Goal: Task Accomplishment & Management: Use online tool/utility

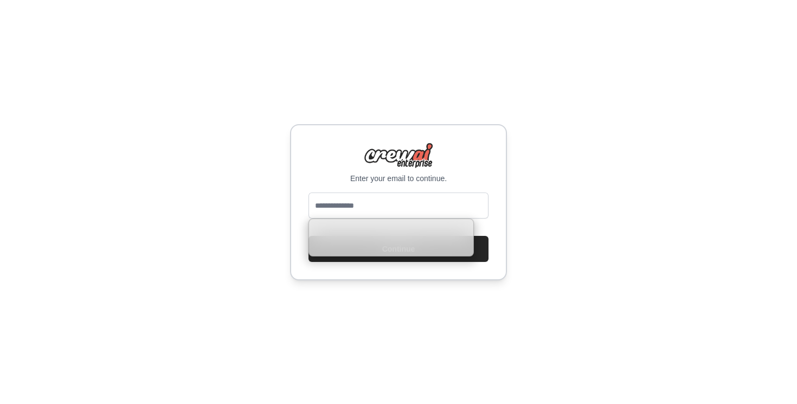
click at [411, 203] on input "email" at bounding box center [398, 205] width 180 height 26
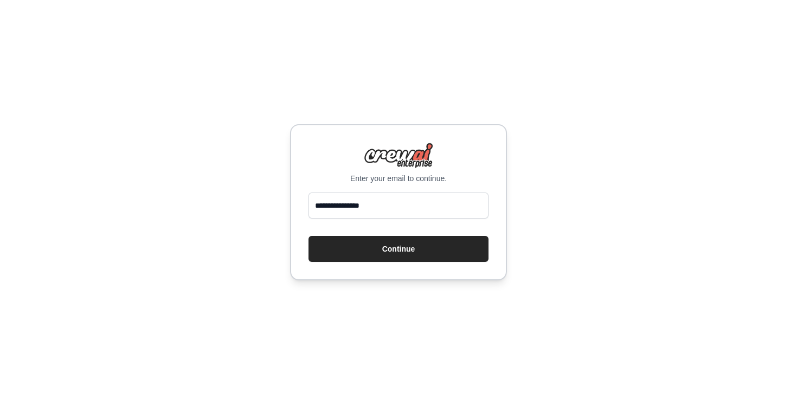
type input "**********"
click at [308, 236] on button "Continue" at bounding box center [398, 249] width 180 height 26
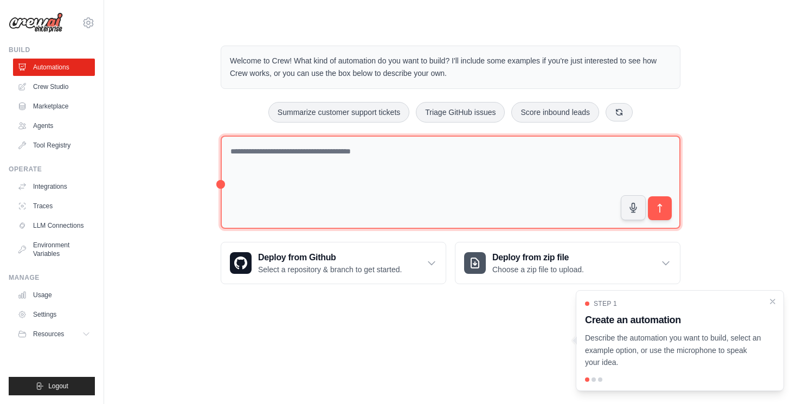
click at [334, 167] on textarea at bounding box center [451, 182] width 460 height 94
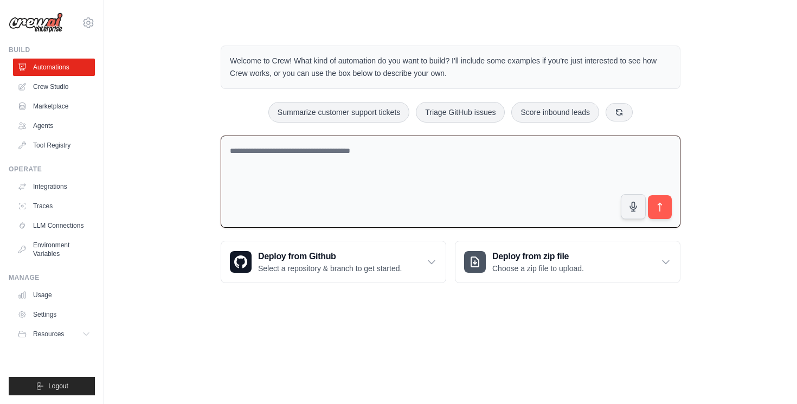
click at [333, 152] on textarea at bounding box center [451, 181] width 460 height 93
click at [63, 125] on link "Agents" at bounding box center [55, 125] width 82 height 17
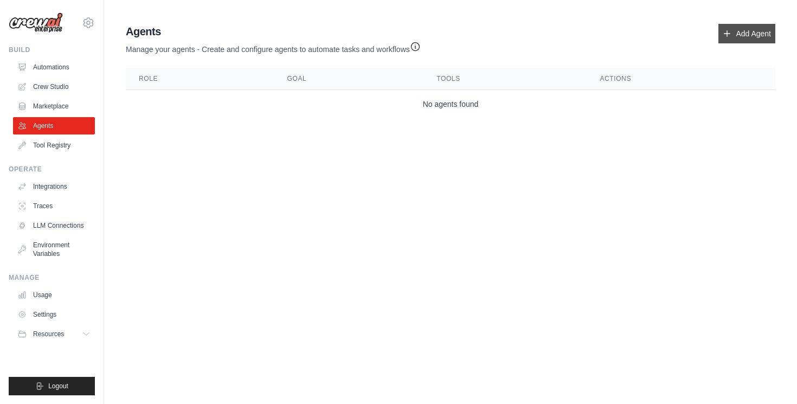
click at [738, 35] on link "Add Agent" at bounding box center [746, 34] width 57 height 20
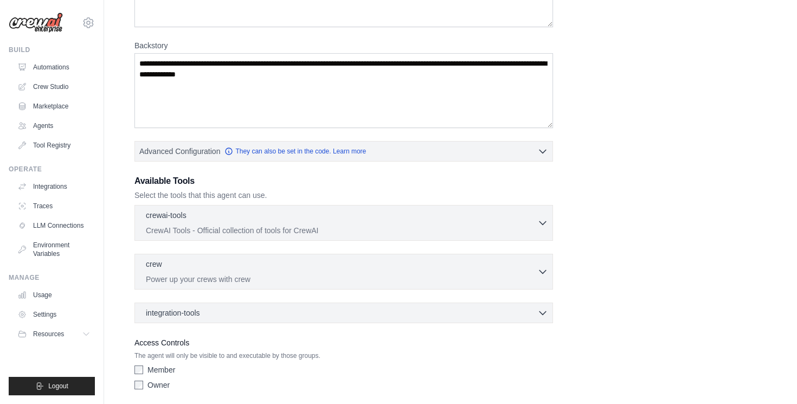
scroll to position [178, 0]
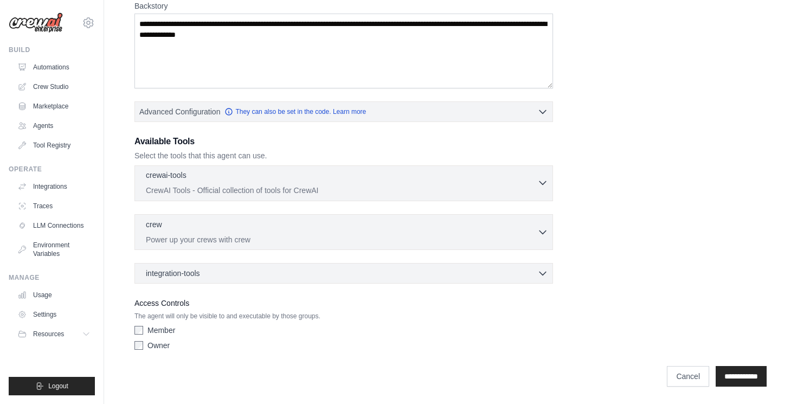
click at [224, 179] on div "crewai-tools 0 selected" at bounding box center [341, 176] width 391 height 13
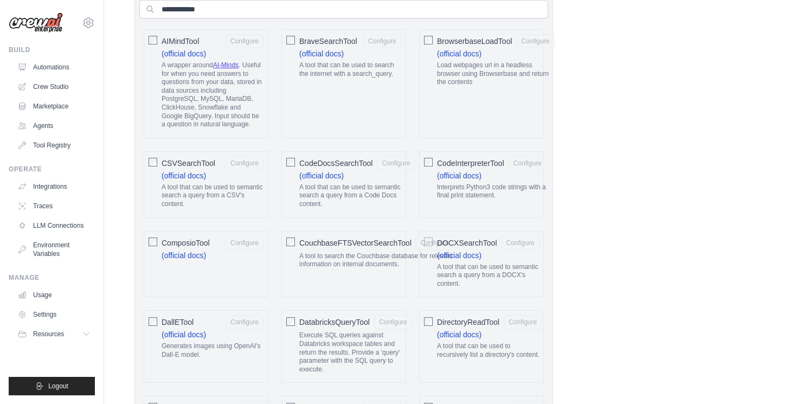
scroll to position [318, 0]
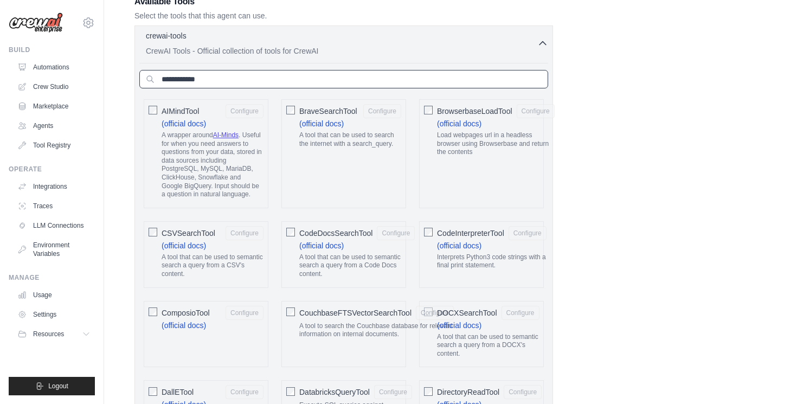
click at [241, 77] on input "text" at bounding box center [343, 79] width 409 height 18
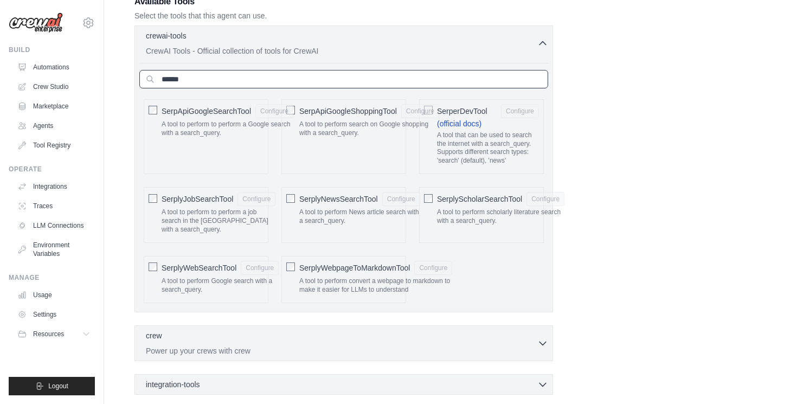
scroll to position [300, 0]
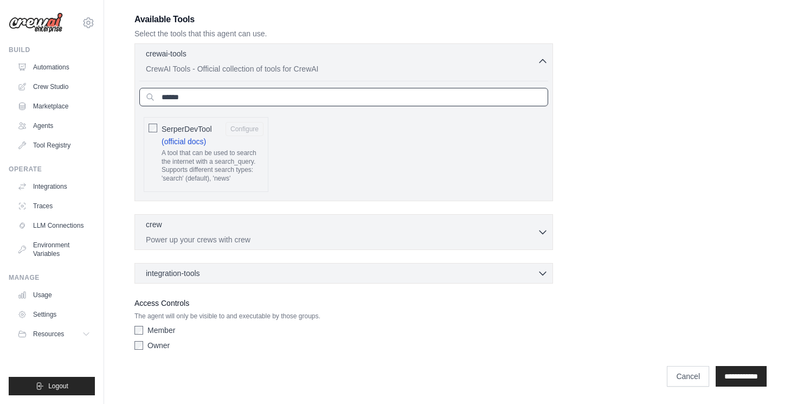
type input "******"
click at [255, 126] on button "Configure" at bounding box center [244, 128] width 38 height 14
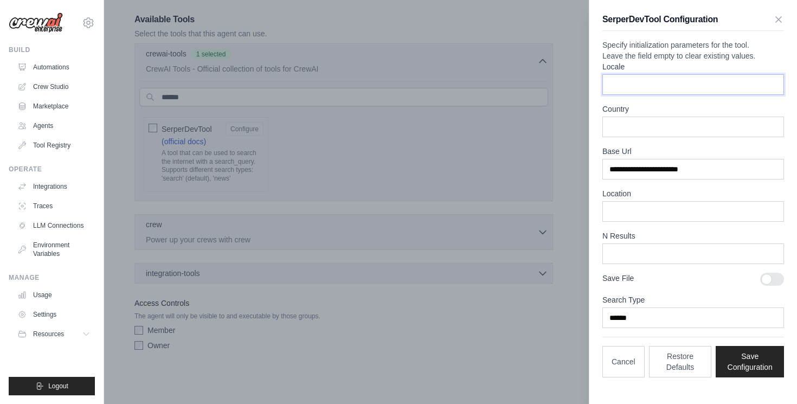
click at [683, 95] on input "Locale" at bounding box center [693, 84] width 182 height 21
click at [650, 261] on input "**" at bounding box center [693, 253] width 182 height 21
click at [745, 374] on button "Save Configuration" at bounding box center [749, 360] width 68 height 31
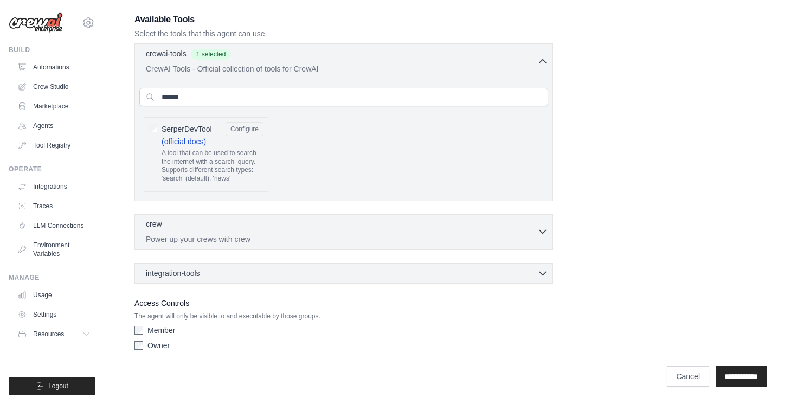
click at [423, 221] on div "crew 0 selected" at bounding box center [341, 224] width 391 height 13
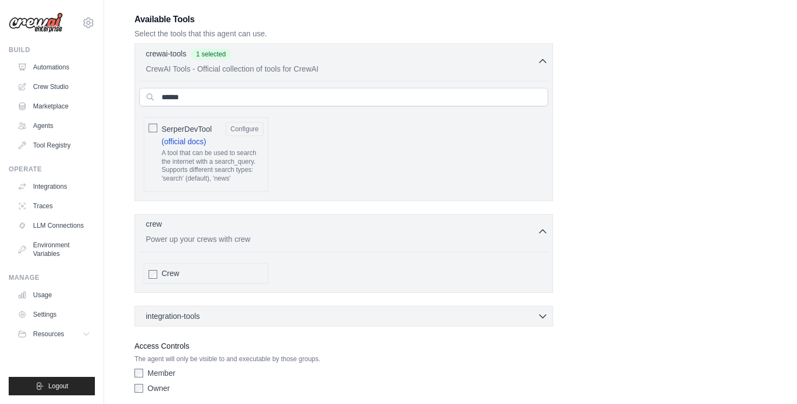
scroll to position [342, 0]
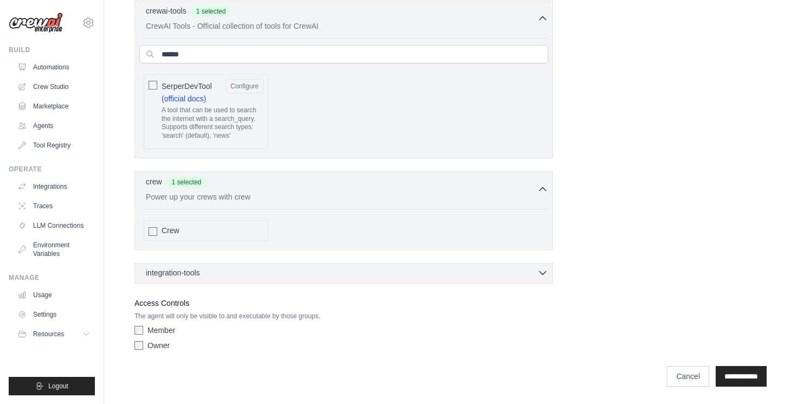
click at [204, 270] on div "integration-tools 0 selected" at bounding box center [347, 272] width 402 height 11
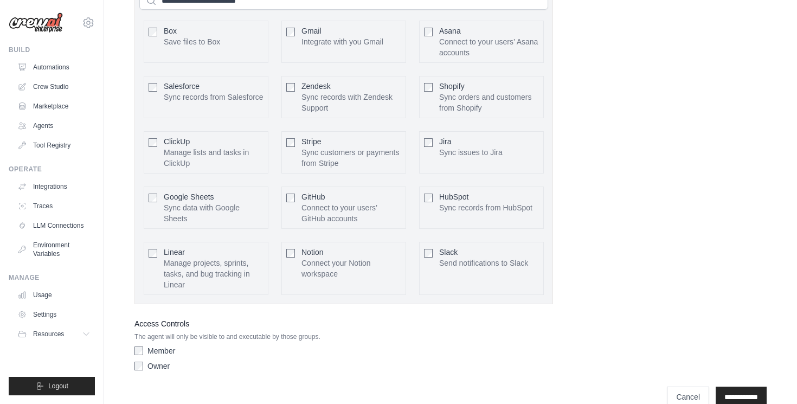
scroll to position [664, 0]
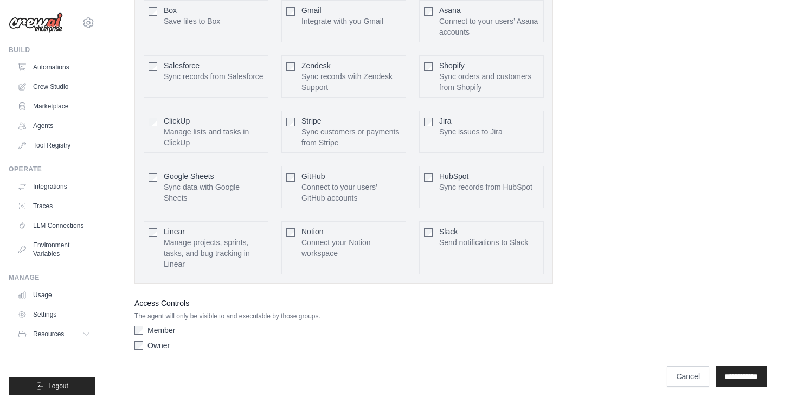
click at [164, 328] on label "Member" at bounding box center [161, 330] width 28 height 11
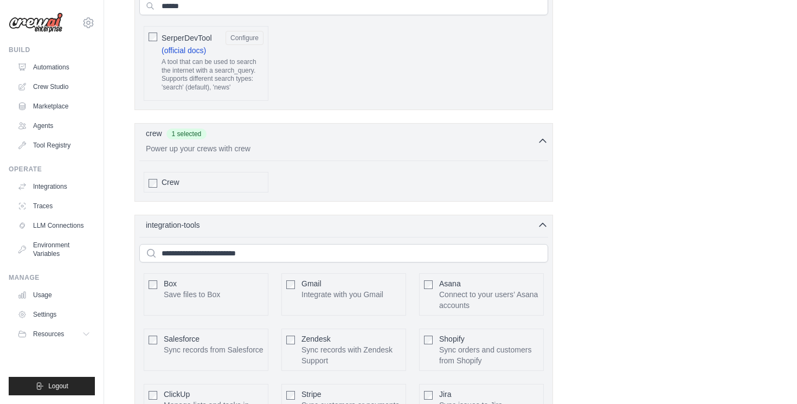
scroll to position [0, 0]
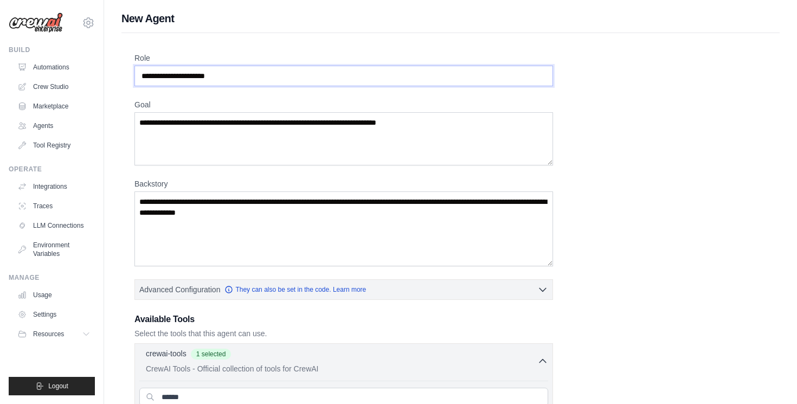
click at [203, 81] on input "Role" at bounding box center [343, 76] width 418 height 21
click at [146, 74] on input "Role" at bounding box center [343, 76] width 418 height 21
click at [161, 72] on input "Role" at bounding box center [343, 76] width 418 height 21
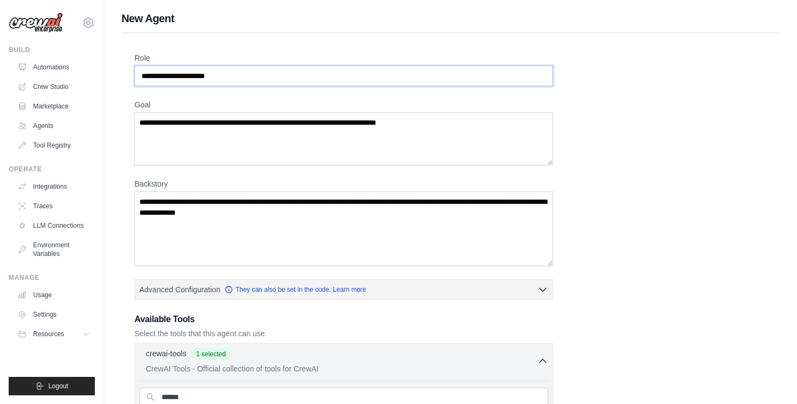
click at [158, 79] on input "Role" at bounding box center [343, 76] width 418 height 21
type input "*"
click at [75, 222] on link "LLM Connections" at bounding box center [55, 225] width 82 height 17
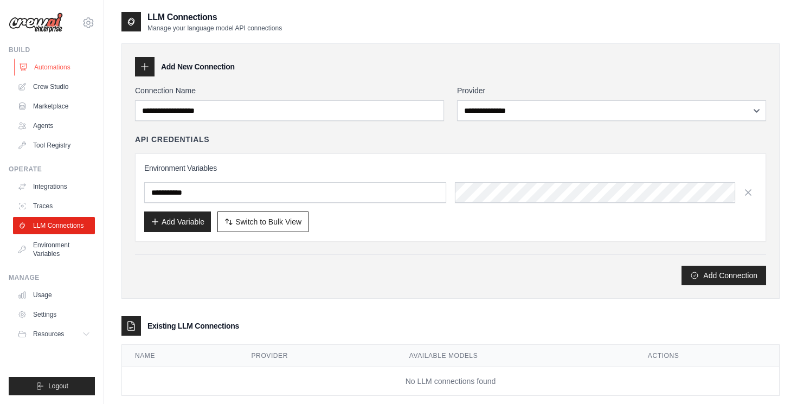
click at [61, 70] on link "Automations" at bounding box center [55, 67] width 82 height 17
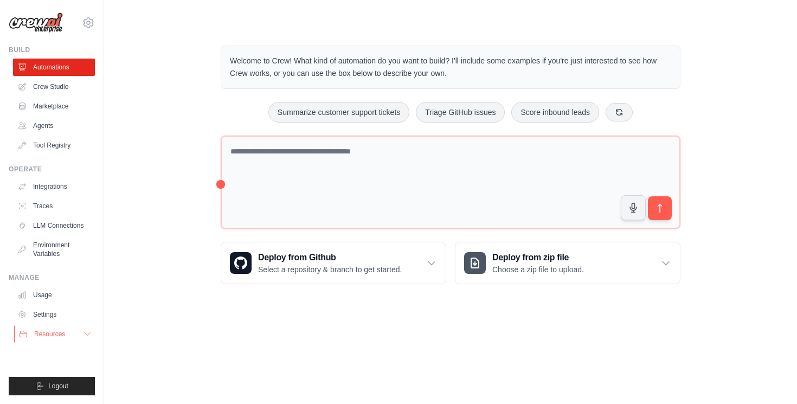
click at [67, 334] on button "Resources" at bounding box center [55, 333] width 82 height 17
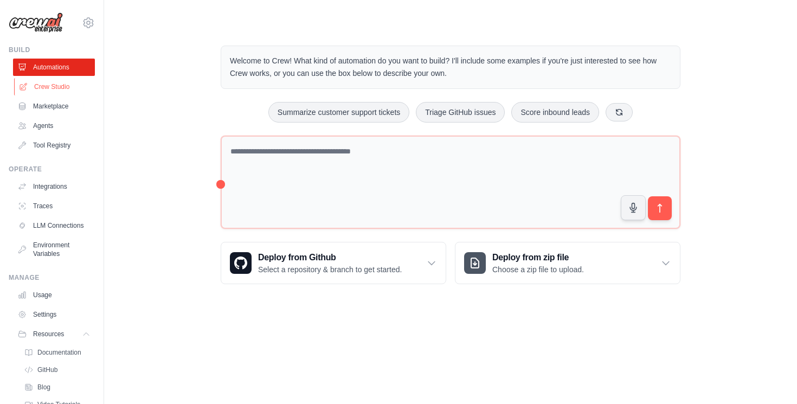
click at [50, 89] on link "Crew Studio" at bounding box center [55, 86] width 82 height 17
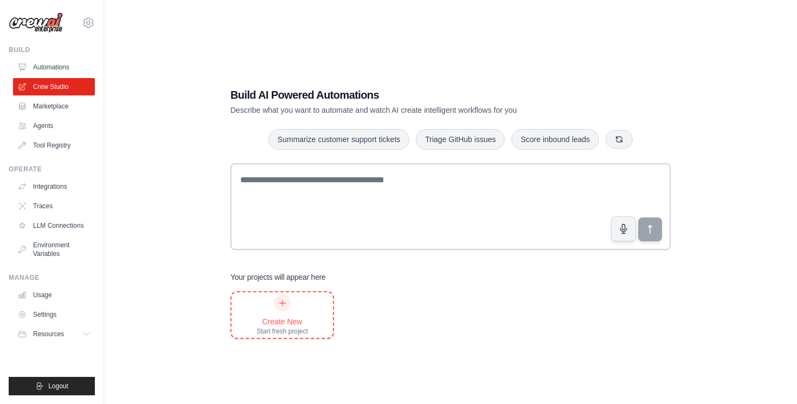
click at [298, 319] on div "Create New" at bounding box center [281, 321] width 51 height 11
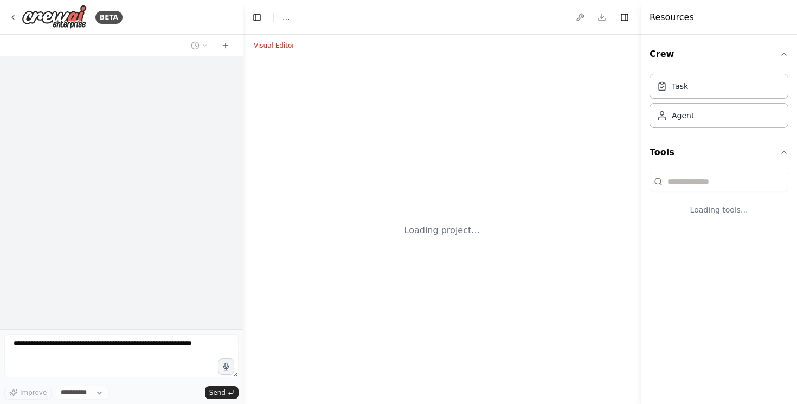
select select "****"
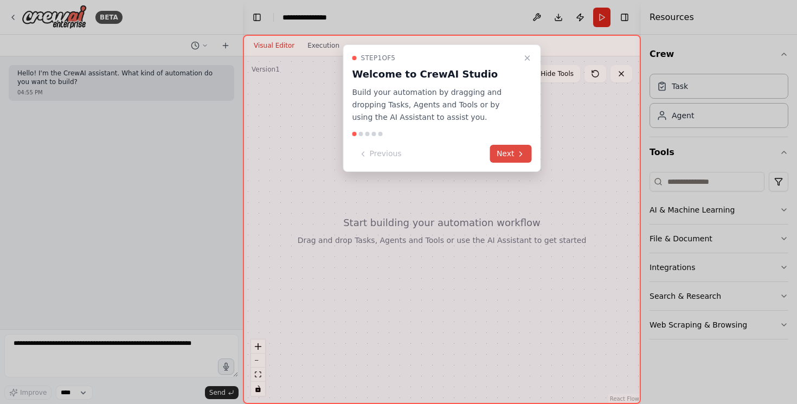
click at [508, 156] on button "Next" at bounding box center [511, 154] width 42 height 18
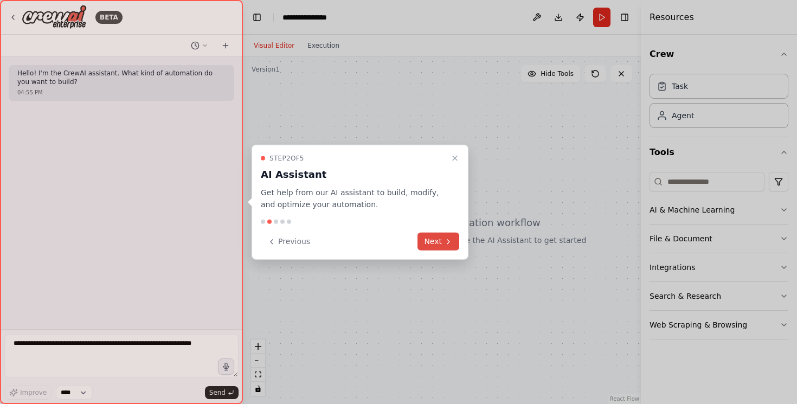
click at [451, 240] on icon at bounding box center [448, 241] width 9 height 9
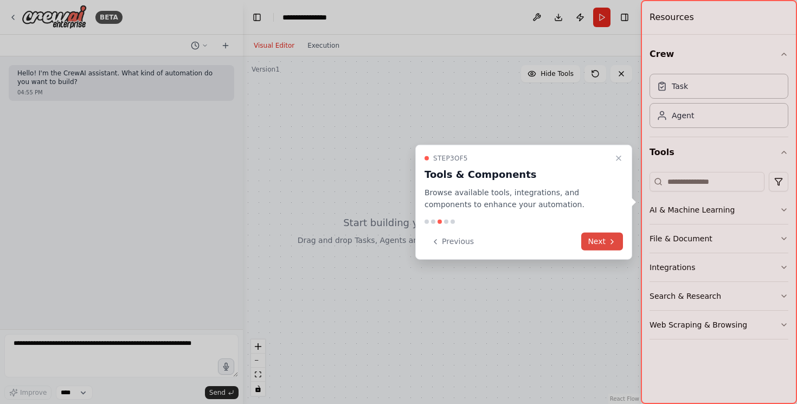
click at [597, 239] on button "Next" at bounding box center [602, 241] width 42 height 18
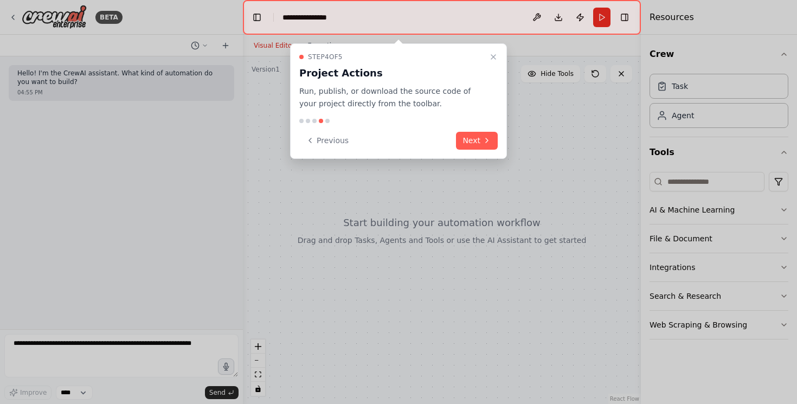
click at [480, 135] on button "Next" at bounding box center [477, 141] width 42 height 18
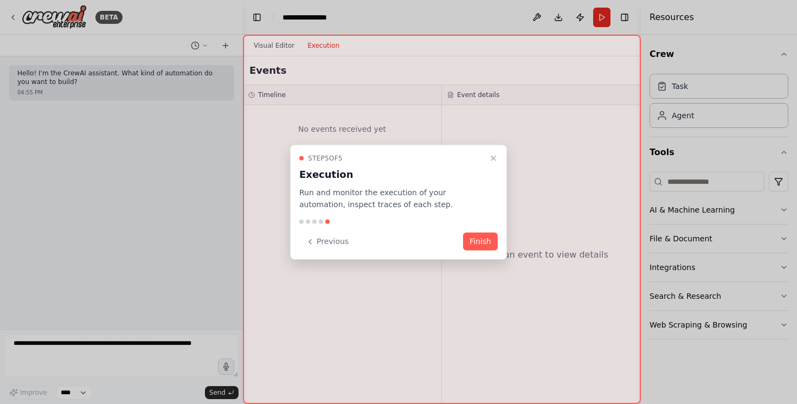
click at [499, 249] on div "Step 5 of 5 Execution Run and monitor the execution of your automation, inspect…" at bounding box center [398, 201] width 217 height 115
click at [488, 250] on button "Finish" at bounding box center [480, 241] width 35 height 18
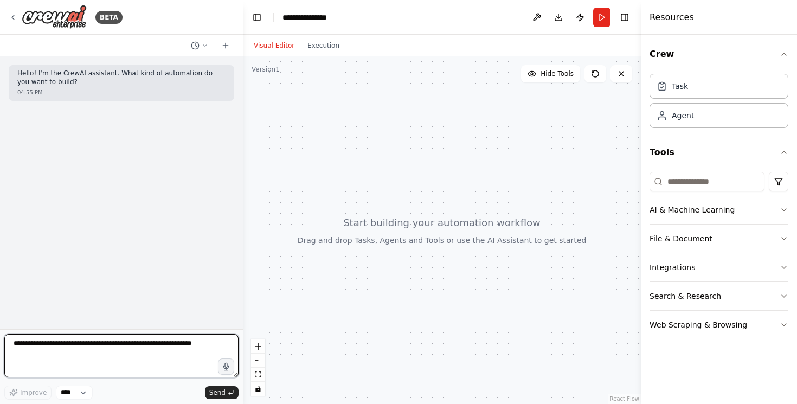
click at [113, 358] on textarea at bounding box center [121, 355] width 234 height 43
paste textarea "**********"
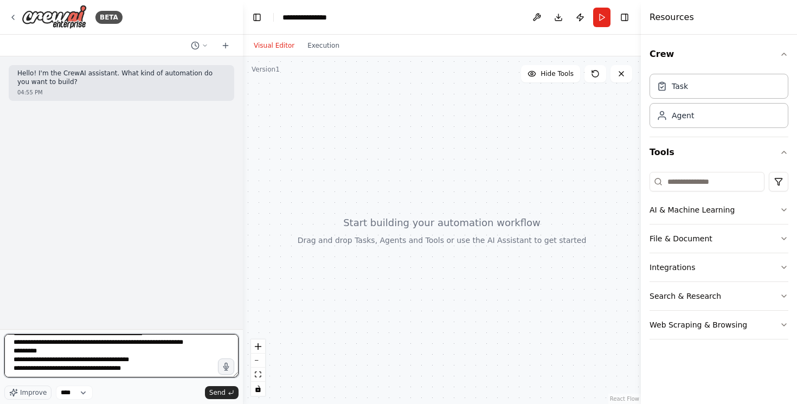
scroll to position [57, 0]
paste textarea "**********"
type textarea "**********"
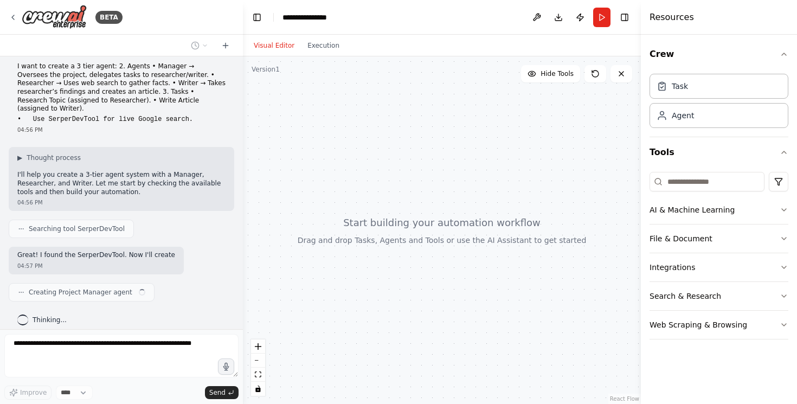
scroll to position [60, 0]
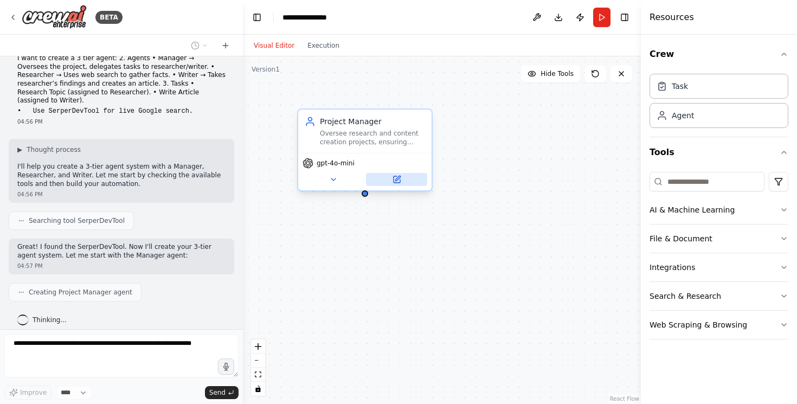
click at [398, 179] on icon at bounding box center [396, 179] width 7 height 7
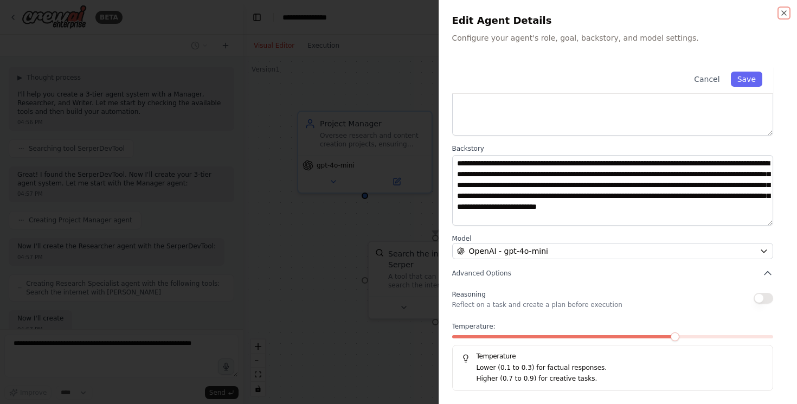
scroll to position [195, 0]
click at [691, 278] on button "Advanced Options" at bounding box center [612, 273] width 321 height 11
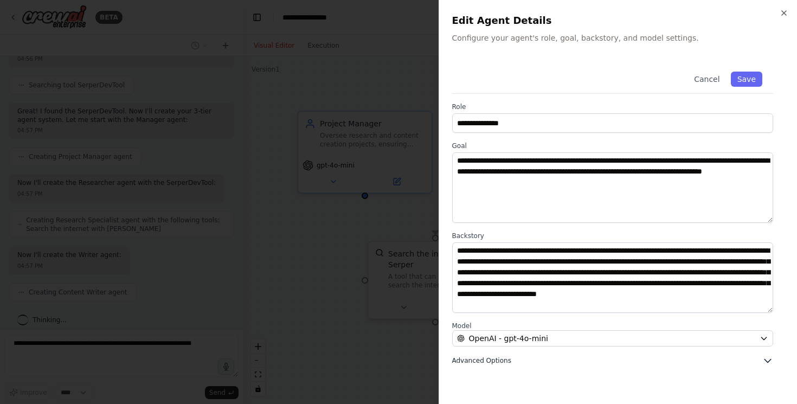
click at [708, 360] on button "Advanced Options" at bounding box center [612, 360] width 321 height 11
click at [753, 73] on button "Save" at bounding box center [745, 79] width 31 height 15
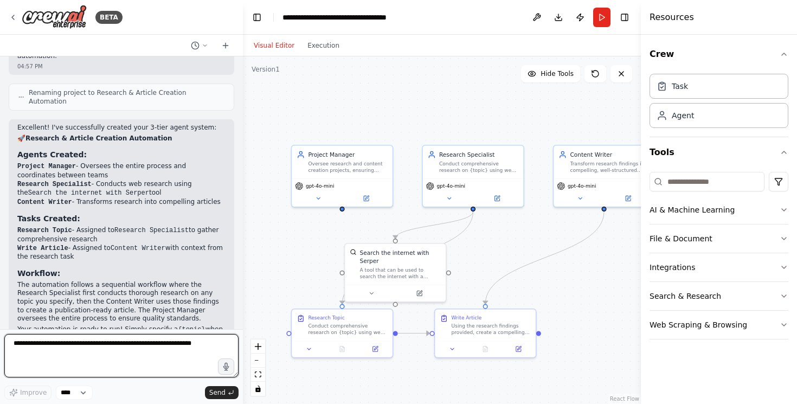
scroll to position [689, 0]
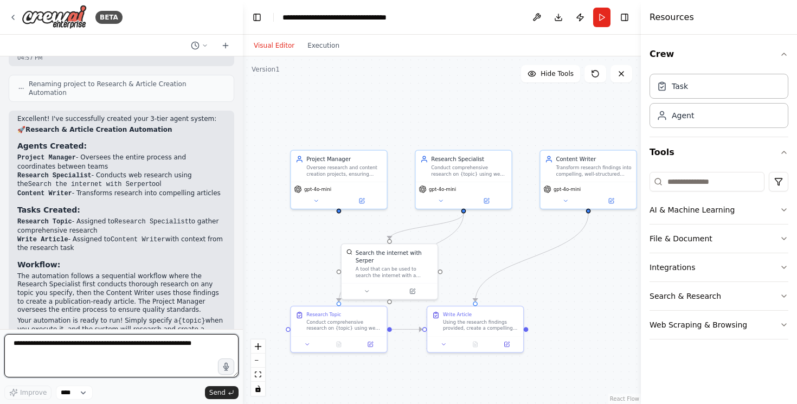
click at [146, 355] on textarea at bounding box center [121, 355] width 234 height 43
type textarea "**********"
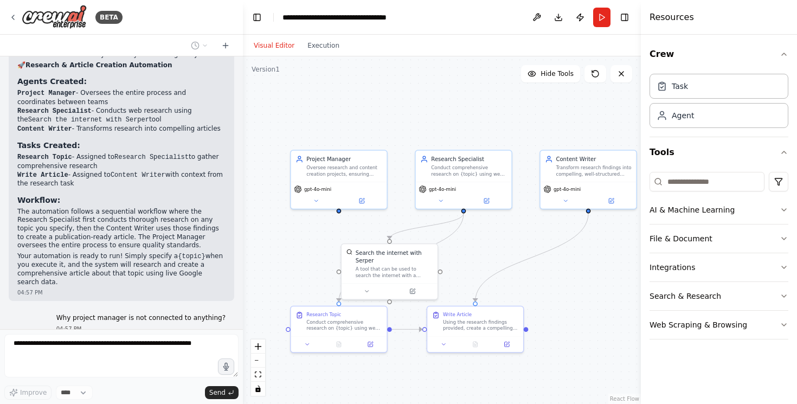
scroll to position [754, 0]
click at [706, 294] on button "Search & Research" at bounding box center [718, 296] width 139 height 28
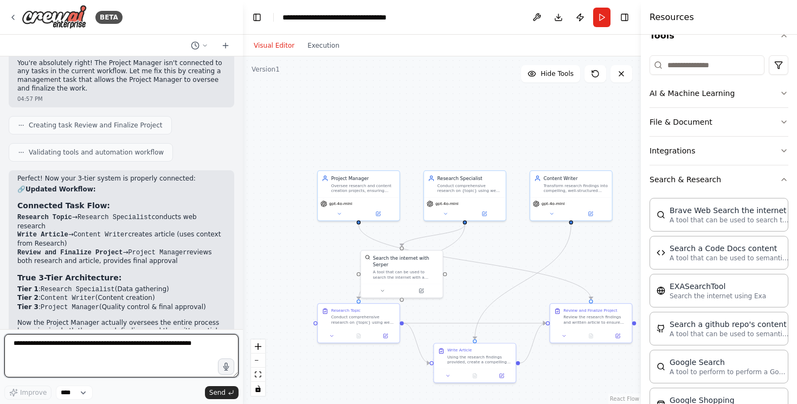
scroll to position [1072, 0]
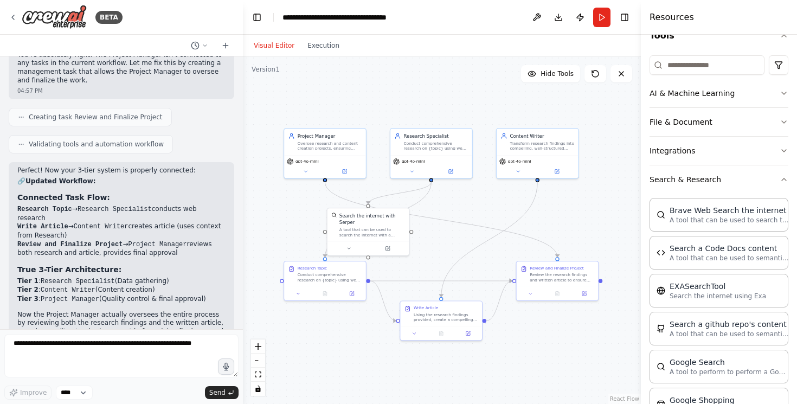
drag, startPoint x: 313, startPoint y: 271, endPoint x: 279, endPoint y: 229, distance: 54.0
click at [279, 229] on div ".deletable-edge-delete-btn { width: 20px; height: 20px; border: 0px solid #ffff…" at bounding box center [442, 229] width 398 height 347
click at [333, 44] on button "Execution" at bounding box center [323, 45] width 45 height 13
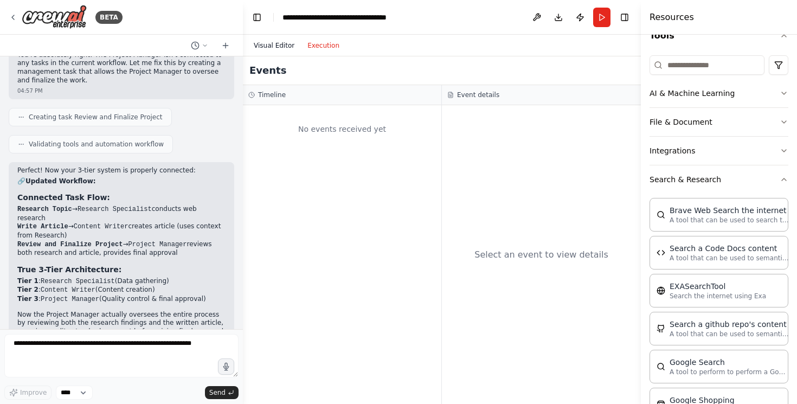
click at [279, 47] on button "Visual Editor" at bounding box center [274, 45] width 54 height 13
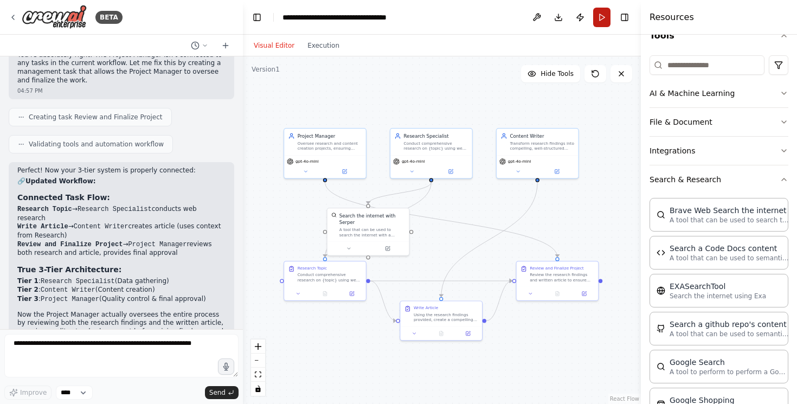
click at [603, 20] on button "Run" at bounding box center [601, 18] width 17 height 20
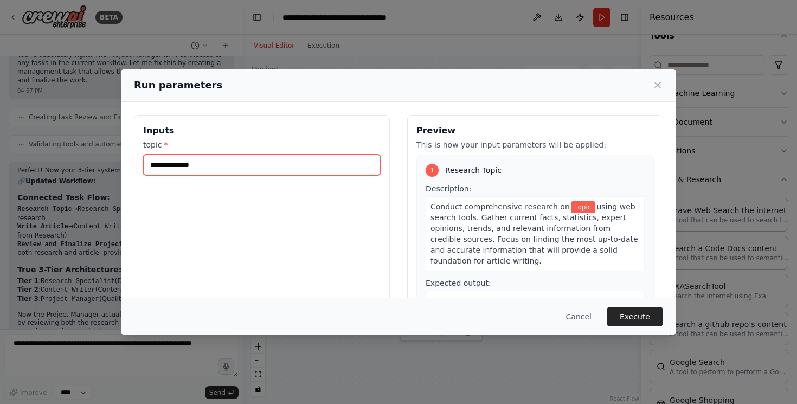
click at [261, 167] on input "topic *" at bounding box center [261, 164] width 237 height 21
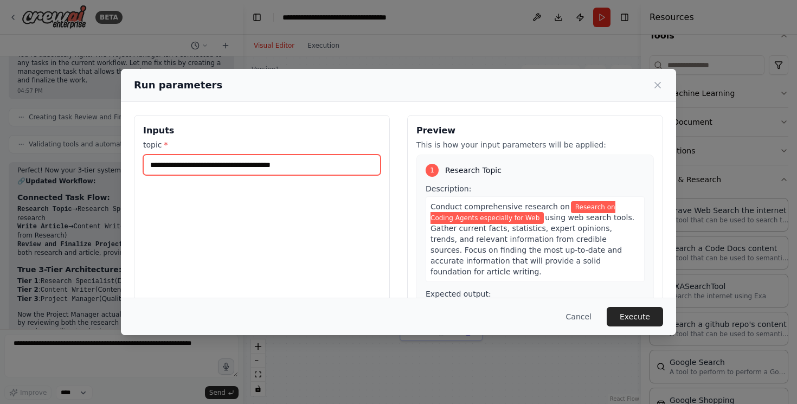
type input "**********"
click at [632, 322] on button "Execute" at bounding box center [634, 317] width 56 height 20
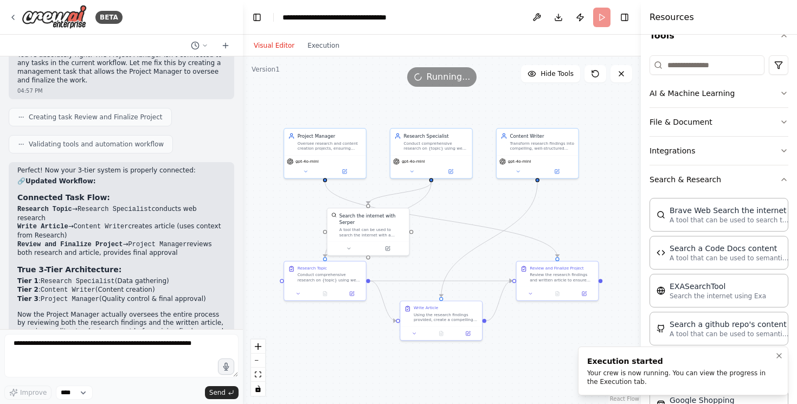
click at [653, 369] on div "Your crew is now running. You can view the progress in the Execution tab." at bounding box center [680, 376] width 187 height 17
click at [320, 46] on button "Execution" at bounding box center [323, 45] width 45 height 13
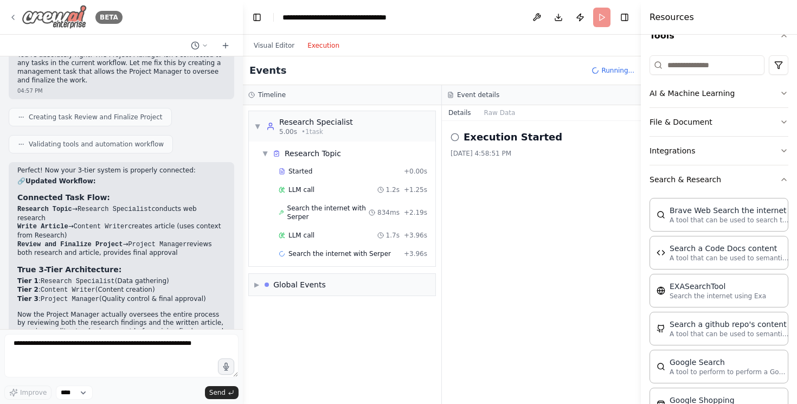
click at [16, 20] on icon at bounding box center [13, 17] width 9 height 9
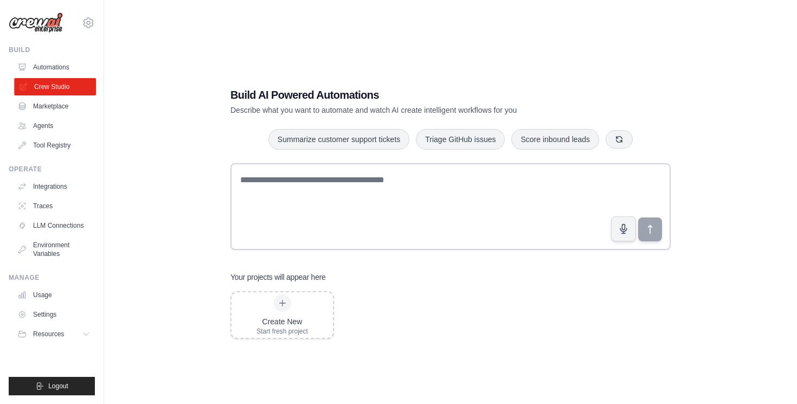
click at [55, 83] on link "Crew Studio" at bounding box center [55, 86] width 82 height 17
click at [435, 306] on button at bounding box center [431, 304] width 11 height 11
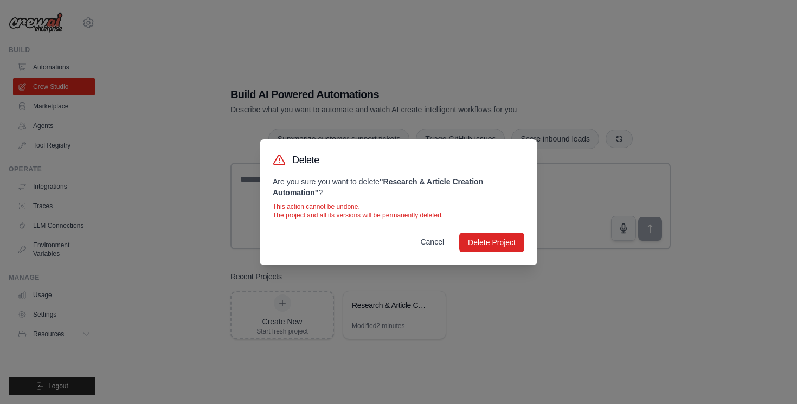
click at [440, 242] on button "Cancel" at bounding box center [431, 242] width 41 height 20
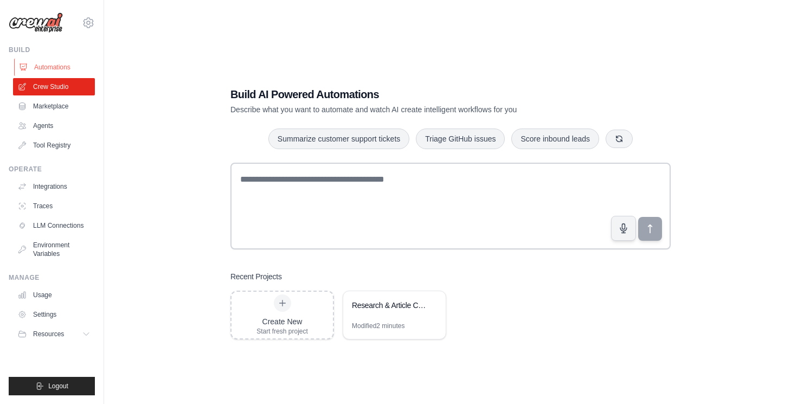
click at [46, 66] on link "Automations" at bounding box center [55, 67] width 82 height 17
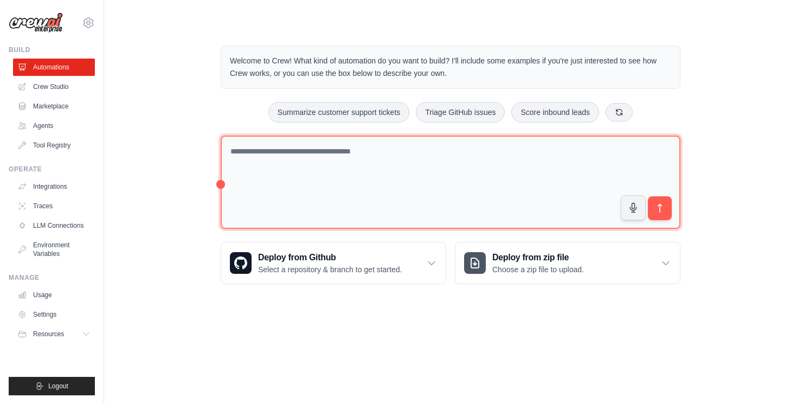
click at [377, 205] on textarea at bounding box center [451, 182] width 460 height 94
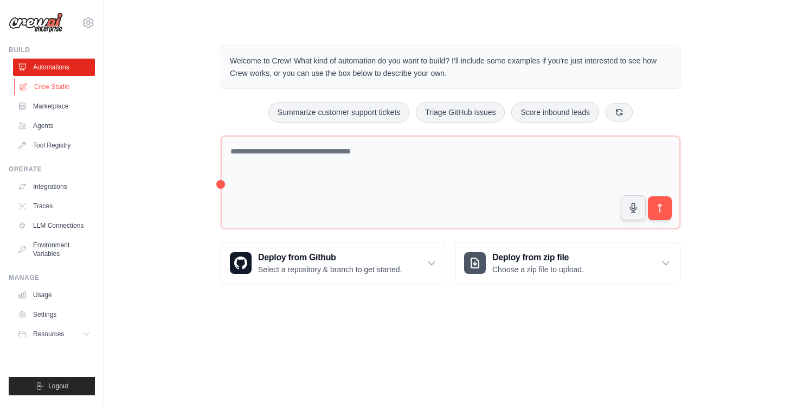
click at [70, 92] on link "Crew Studio" at bounding box center [55, 86] width 82 height 17
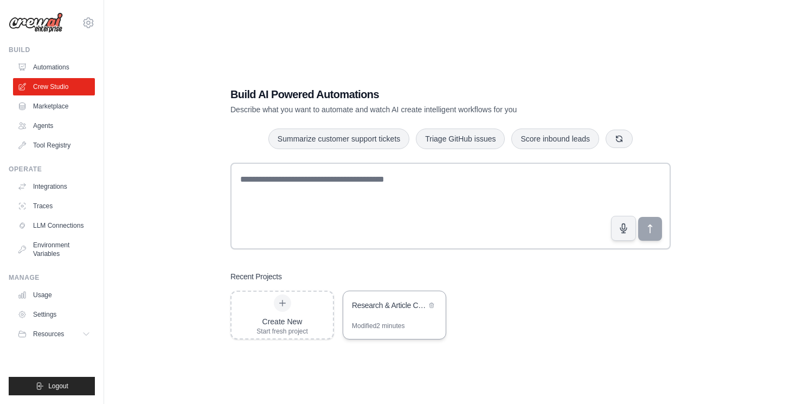
click at [373, 303] on div "Research & Article Creation Automation" at bounding box center [389, 305] width 74 height 11
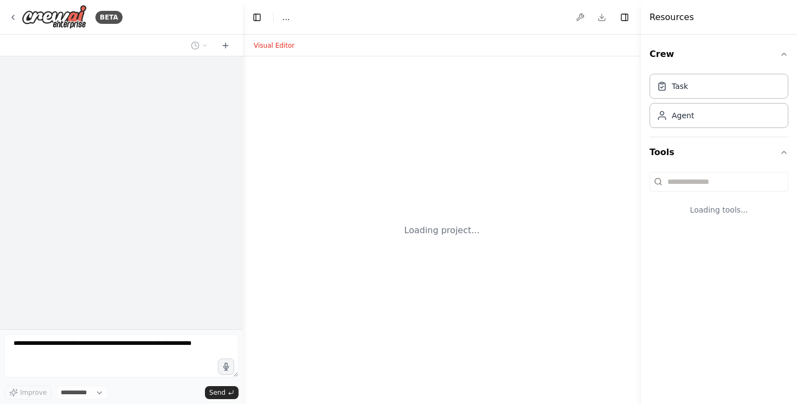
select select "****"
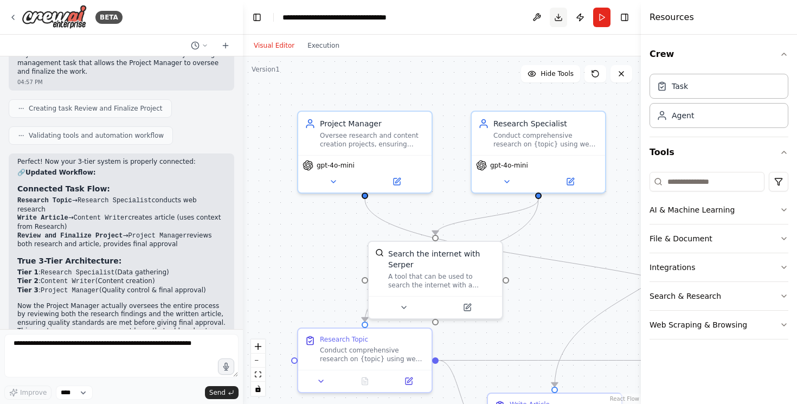
scroll to position [1072, 0]
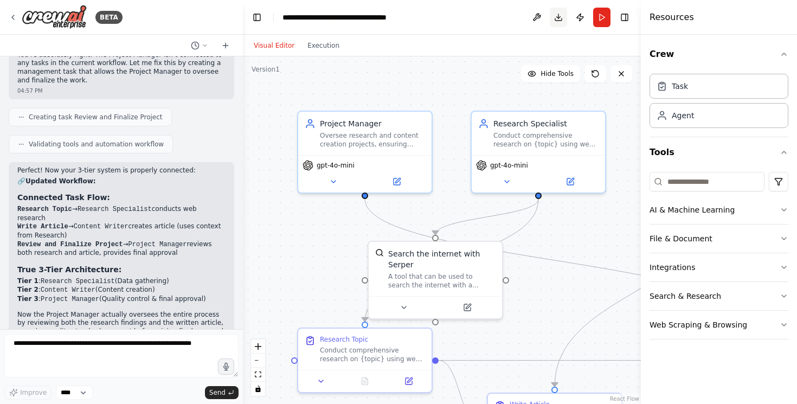
click at [556, 17] on button "Download" at bounding box center [557, 18] width 17 height 20
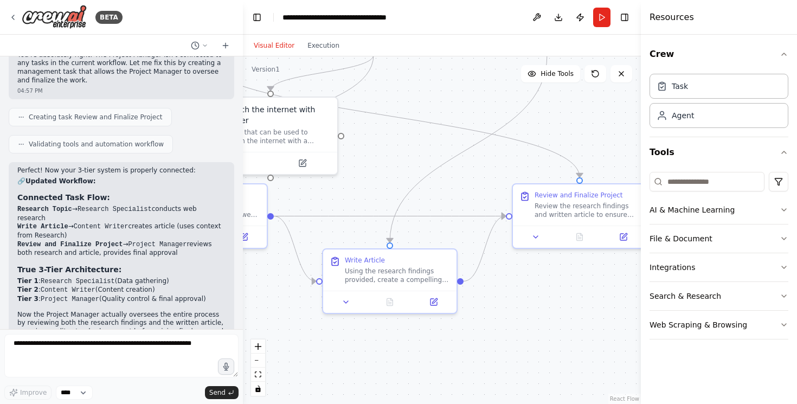
drag, startPoint x: 575, startPoint y: 294, endPoint x: 411, endPoint y: 150, distance: 218.5
click at [411, 150] on div ".deletable-edge-delete-btn { width: 20px; height: 20px; border: 0px solid #ffff…" at bounding box center [442, 229] width 398 height 347
click at [157, 338] on textarea at bounding box center [121, 355] width 234 height 43
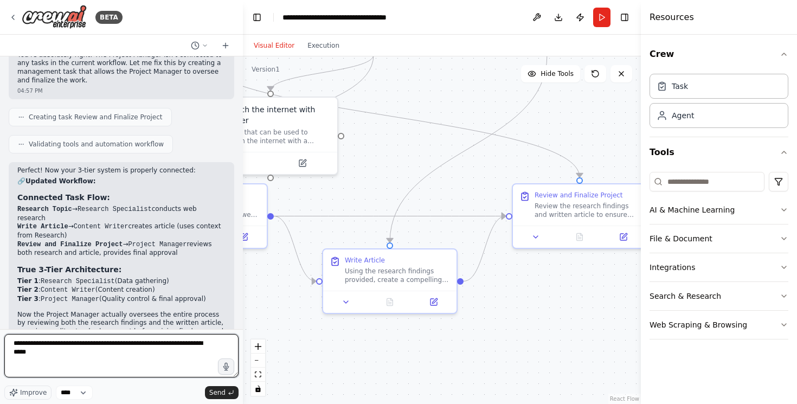
type textarea "**********"
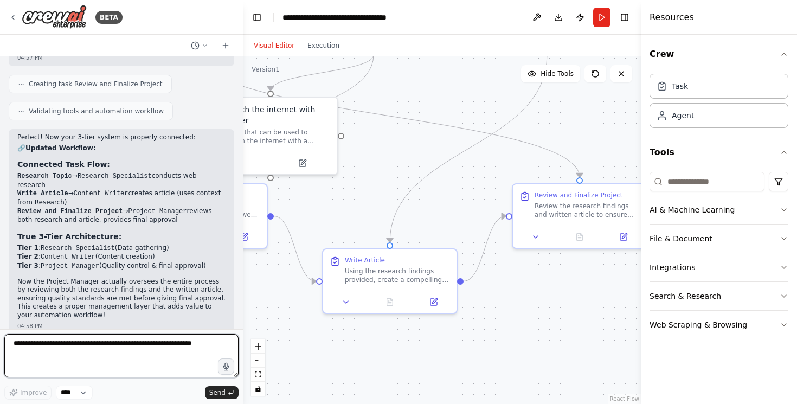
scroll to position [1055, 0]
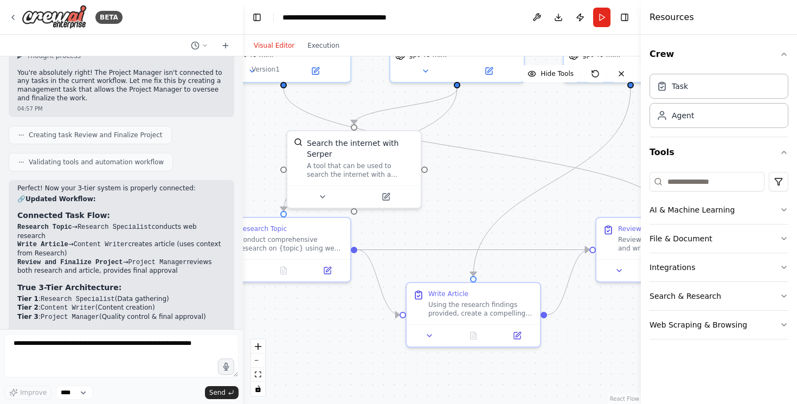
drag, startPoint x: 391, startPoint y: 193, endPoint x: 458, endPoint y: 231, distance: 77.2
click at [474, 227] on div ".deletable-edge-delete-btn { width: 20px; height: 20px; border: 0px solid #ffff…" at bounding box center [442, 229] width 398 height 347
click at [323, 47] on button "Execution" at bounding box center [323, 45] width 45 height 13
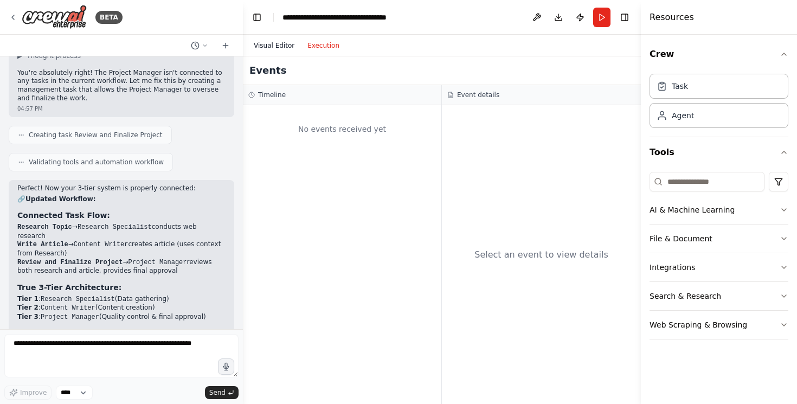
click at [283, 44] on button "Visual Editor" at bounding box center [274, 45] width 54 height 13
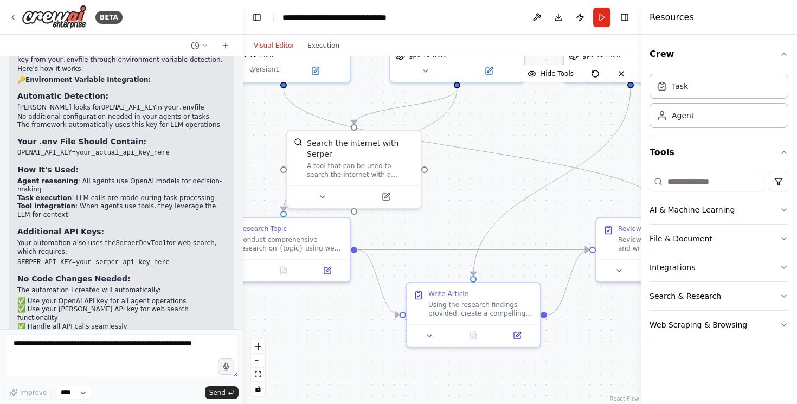
scroll to position [1470, 0]
click at [141, 353] on textarea at bounding box center [121, 355] width 234 height 43
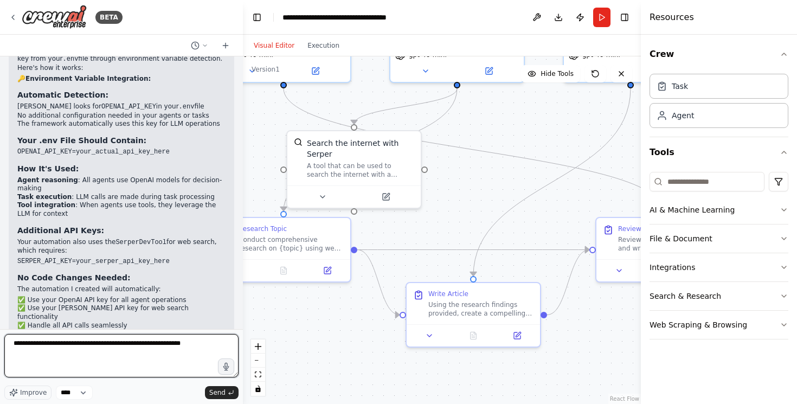
paste textarea "**********"
type textarea "**********"
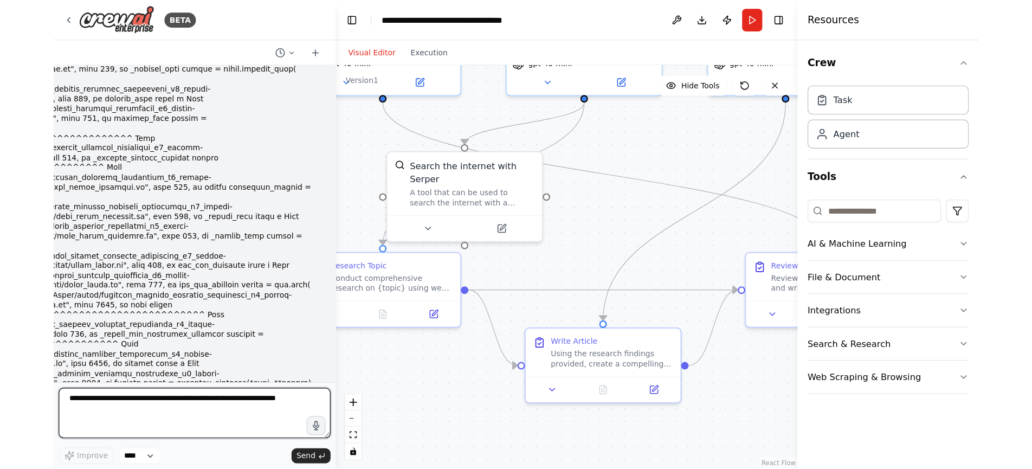
scroll to position [2434, 0]
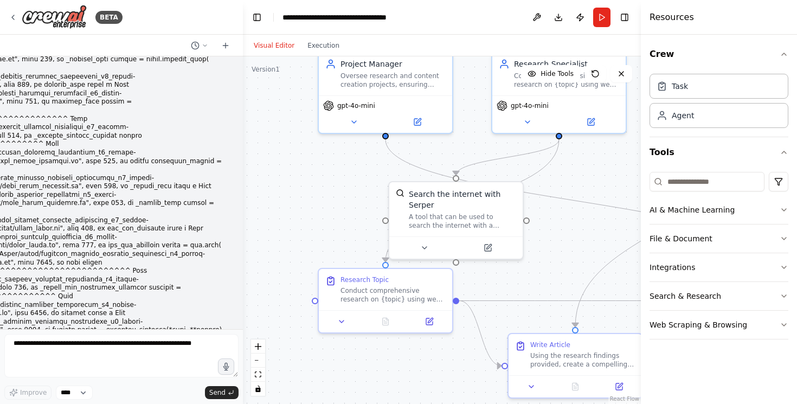
drag, startPoint x: 306, startPoint y: 313, endPoint x: 391, endPoint y: 345, distance: 90.2
click at [408, 364] on div ".deletable-edge-delete-btn { width: 20px; height: 20px; border: 0px solid #ffff…" at bounding box center [442, 229] width 398 height 347
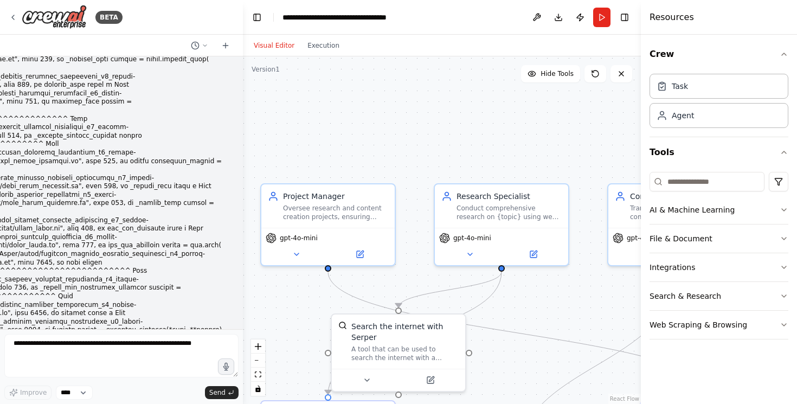
drag, startPoint x: 303, startPoint y: 168, endPoint x: 245, endPoint y: 299, distance: 143.2
click at [245, 300] on div ".deletable-edge-delete-btn { width: 20px; height: 20px; border: 0px solid #ffff…" at bounding box center [442, 229] width 398 height 347
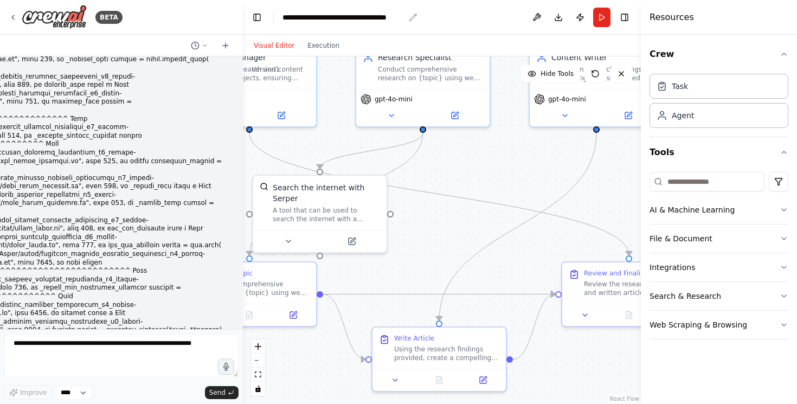
drag, startPoint x: 439, startPoint y: 150, endPoint x: 361, endPoint y: 12, distance: 158.2
click at [361, 11] on main "**********" at bounding box center [442, 202] width 398 height 404
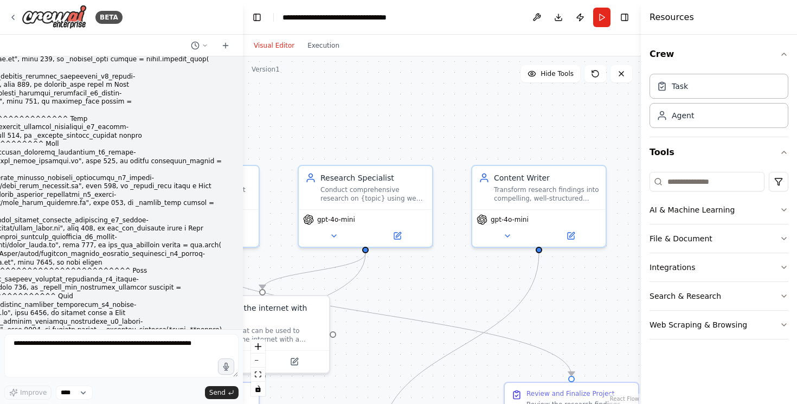
drag, startPoint x: 514, startPoint y: 144, endPoint x: 457, endPoint y: 264, distance: 133.3
click at [457, 264] on div ".deletable-edge-delete-btn { width: 20px; height: 20px; border: 0px solid #ffff…" at bounding box center [442, 229] width 398 height 347
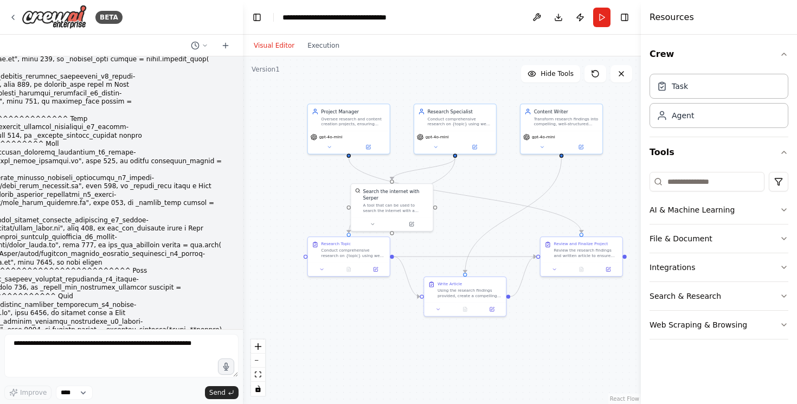
drag, startPoint x: 507, startPoint y: 328, endPoint x: 514, endPoint y: 199, distance: 129.2
click at [514, 199] on div ".deletable-edge-delete-btn { width: 20px; height: 20px; border: 0px solid #ffff…" at bounding box center [442, 229] width 398 height 347
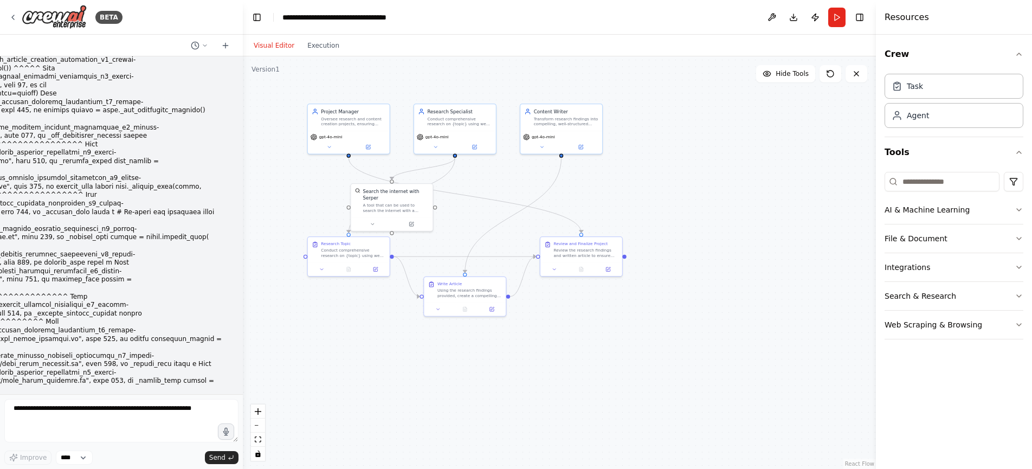
scroll to position [2375, 0]
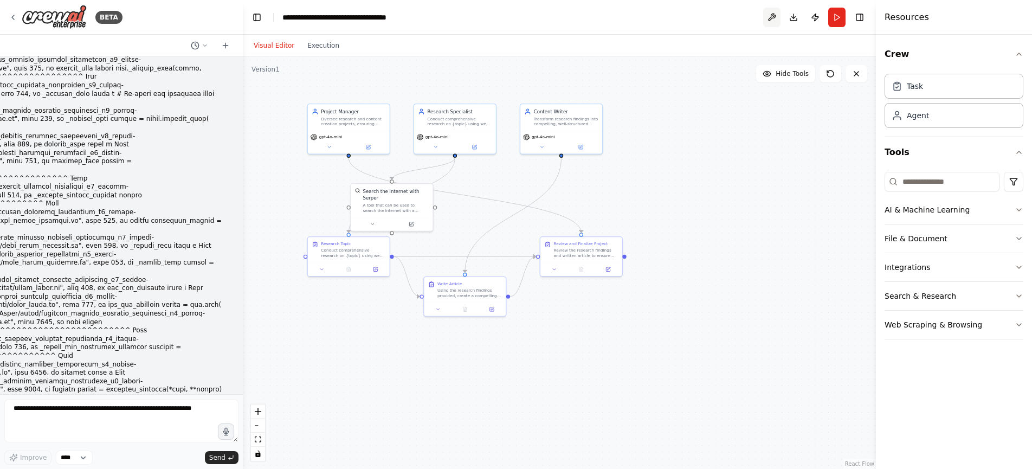
click at [775, 22] on button at bounding box center [771, 18] width 17 height 20
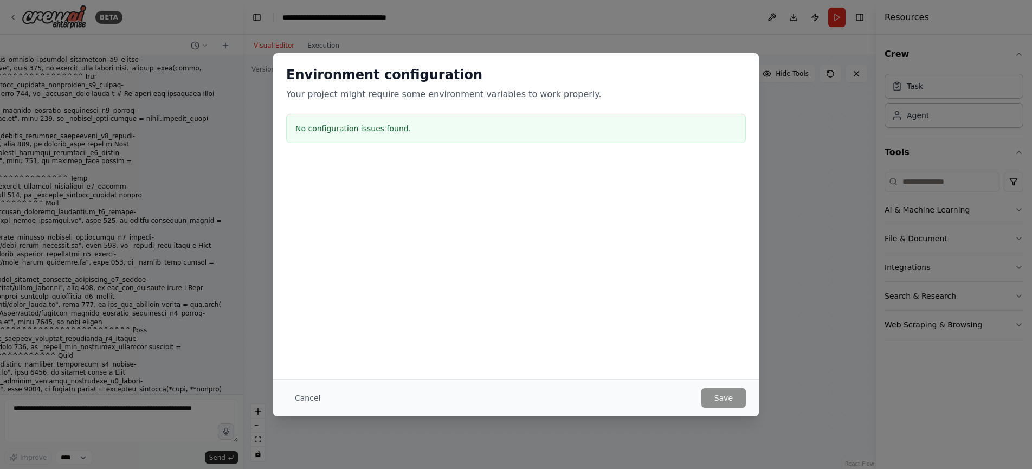
click at [354, 131] on h3 "No configuration issues found." at bounding box center [515, 128] width 441 height 11
click at [314, 399] on button "Cancel" at bounding box center [307, 398] width 43 height 20
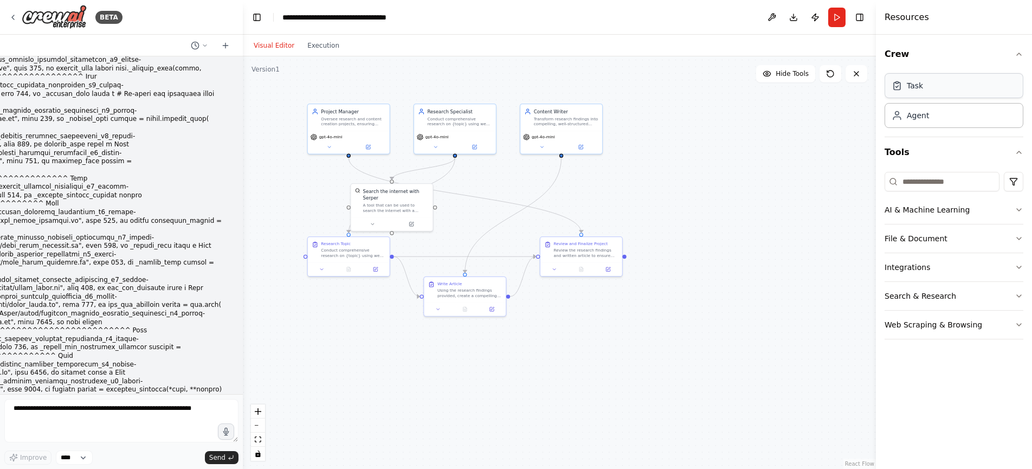
click at [796, 92] on div "Task" at bounding box center [953, 85] width 139 height 25
click at [796, 107] on div "Agent" at bounding box center [953, 114] width 139 height 25
click at [796, 113] on div "Agent" at bounding box center [918, 114] width 22 height 11
click at [776, 17] on button at bounding box center [771, 18] width 17 height 20
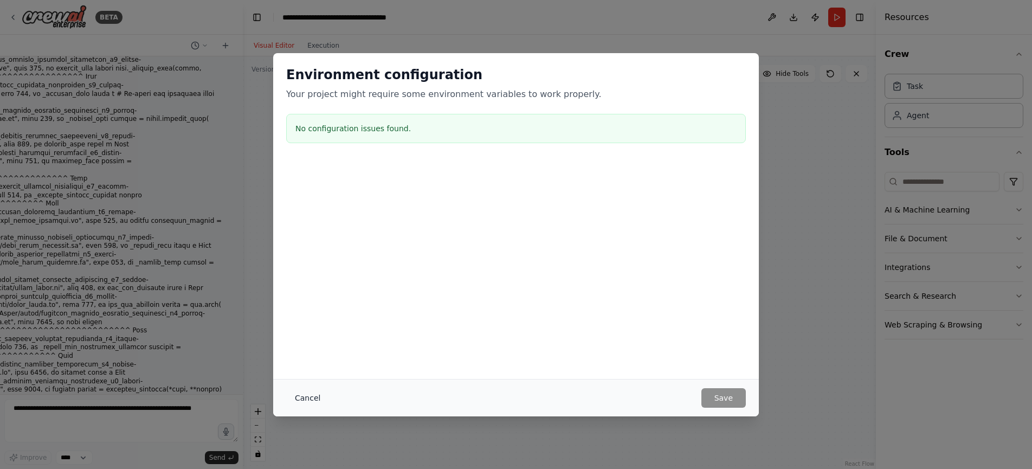
click at [311, 400] on button "Cancel" at bounding box center [307, 398] width 43 height 20
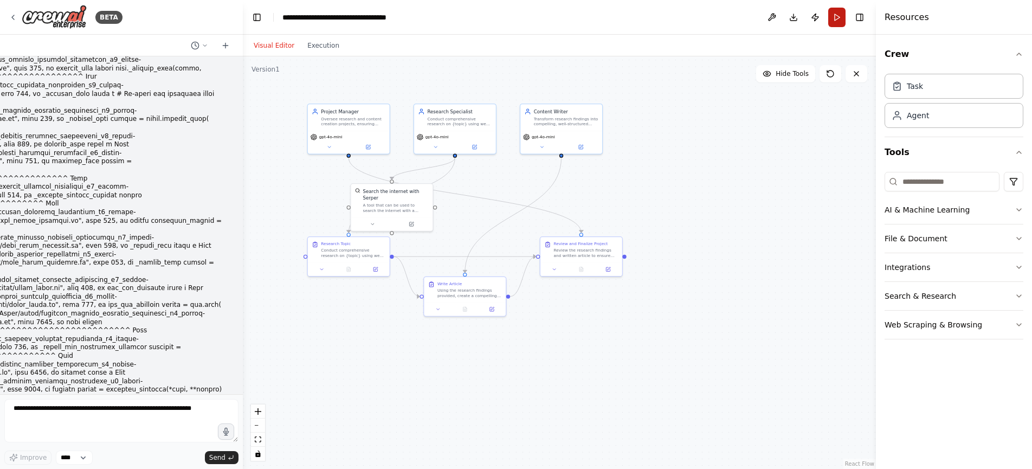
click at [796, 17] on button "Run" at bounding box center [836, 18] width 17 height 20
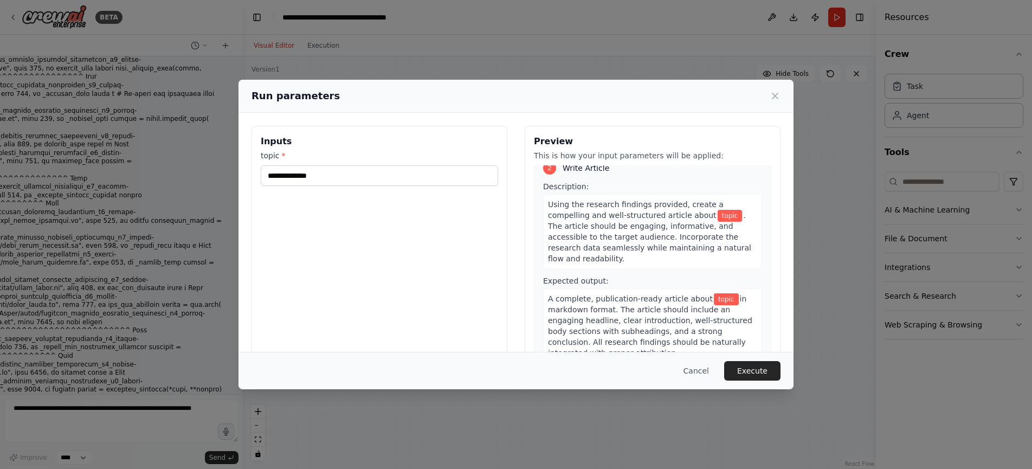
scroll to position [0, 0]
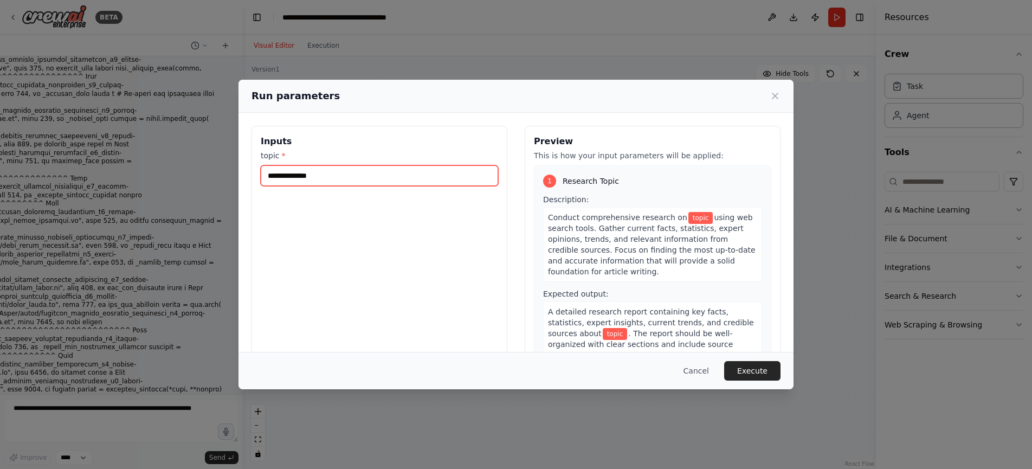
click at [328, 185] on input "topic *" at bounding box center [379, 175] width 237 height 21
type input "*"
type input "**********"
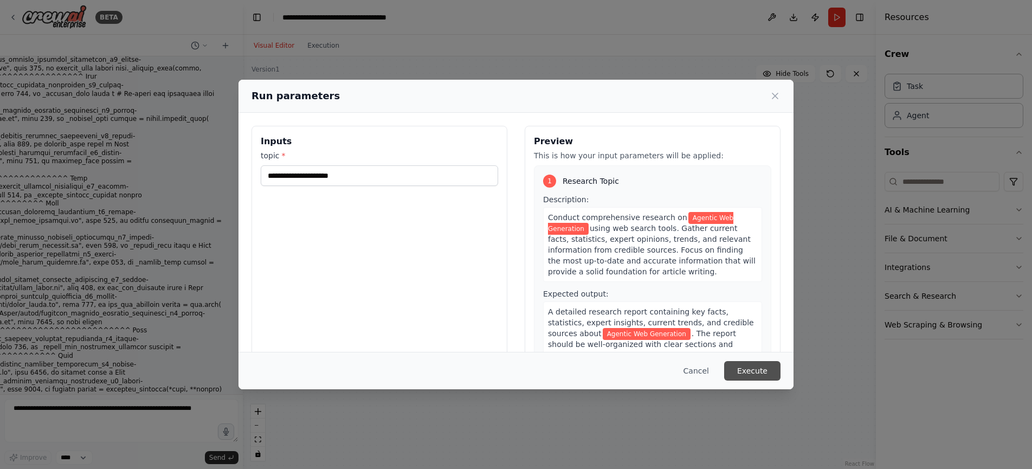
click at [763, 364] on button "Execute" at bounding box center [752, 371] width 56 height 20
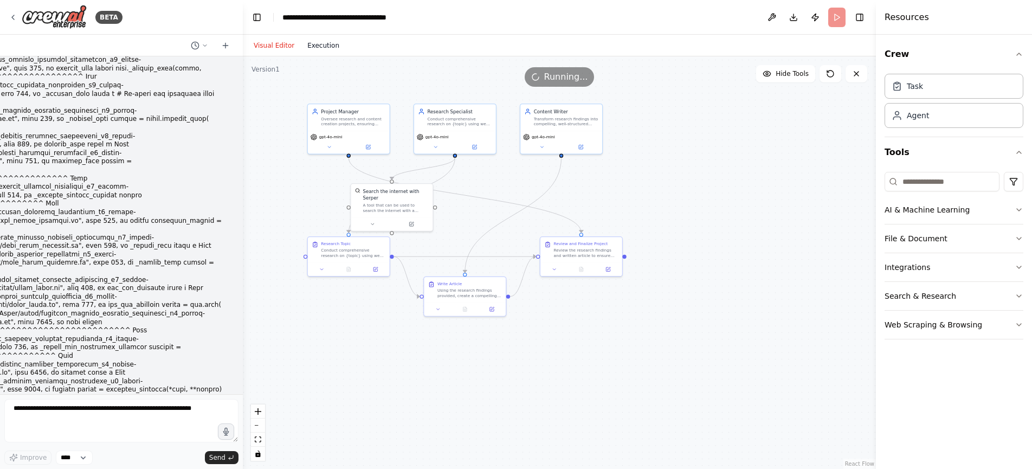
click at [318, 51] on button "Execution" at bounding box center [323, 45] width 45 height 13
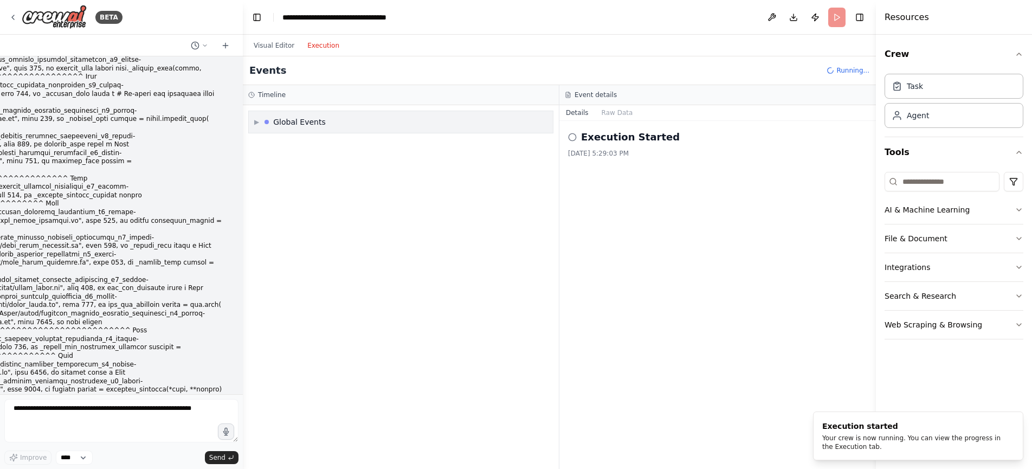
click at [363, 125] on div "▶ Global Events" at bounding box center [401, 122] width 304 height 22
click at [311, 143] on span "Execution Started" at bounding box center [296, 145] width 58 height 9
click at [611, 113] on button "Raw Data" at bounding box center [617, 112] width 44 height 15
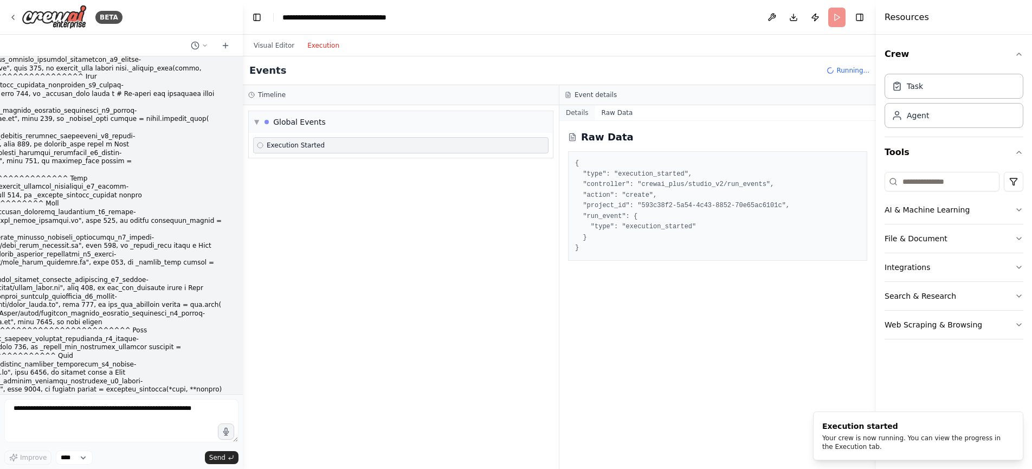
click at [586, 112] on button "Details" at bounding box center [577, 112] width 36 height 15
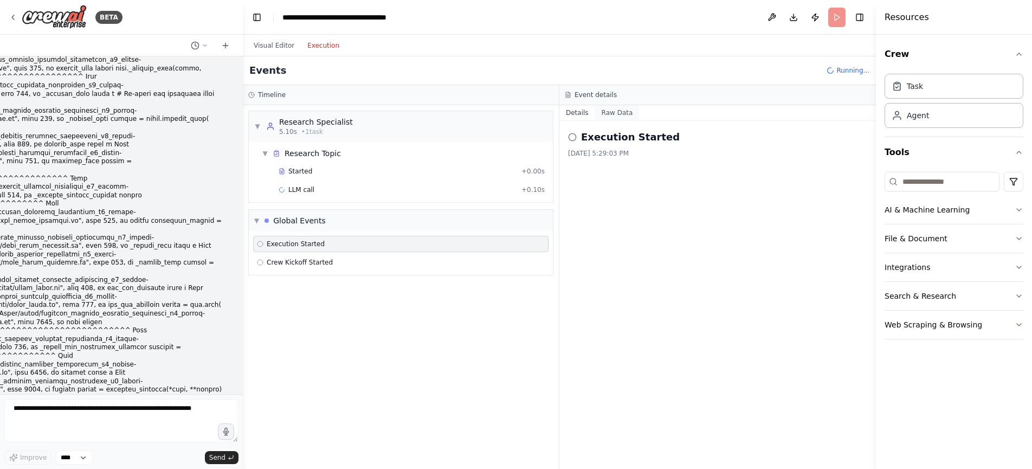
click at [610, 111] on button "Raw Data" at bounding box center [617, 112] width 44 height 15
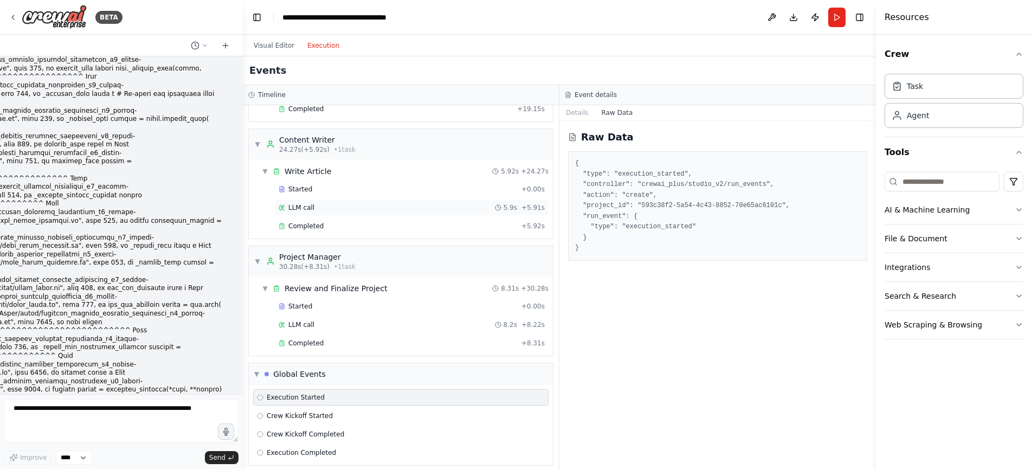
scroll to position [145, 0]
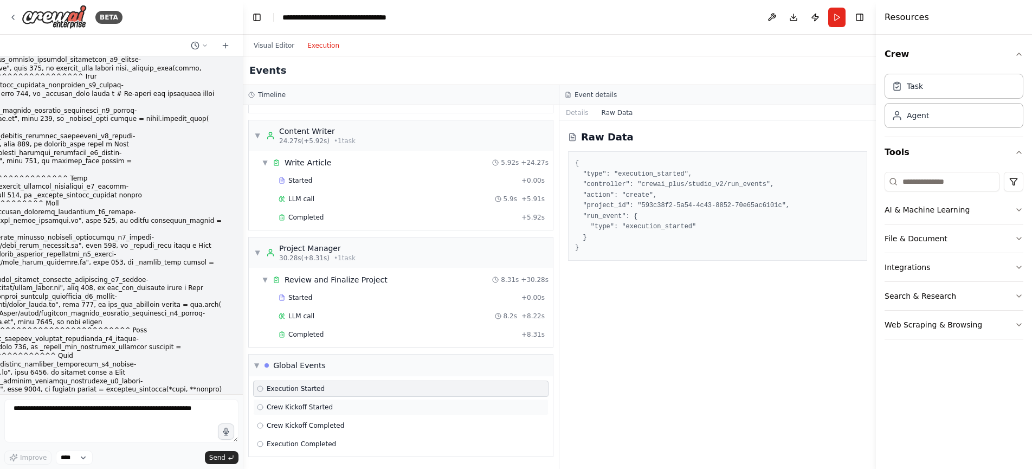
click at [396, 403] on div "Crew Kickoff Started" at bounding box center [401, 407] width 288 height 9
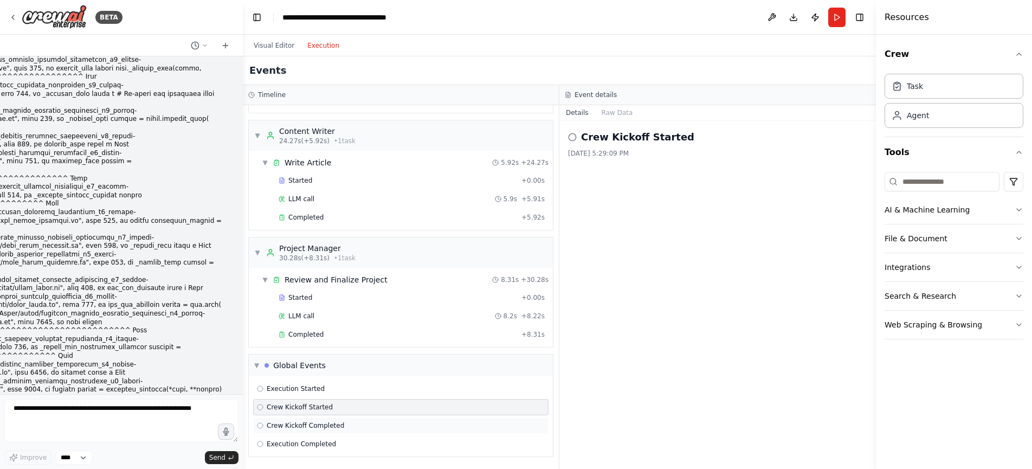
click at [405, 403] on div "Crew Kickoff Completed" at bounding box center [400, 425] width 295 height 16
click at [407, 403] on div "Execution Completed" at bounding box center [401, 443] width 288 height 9
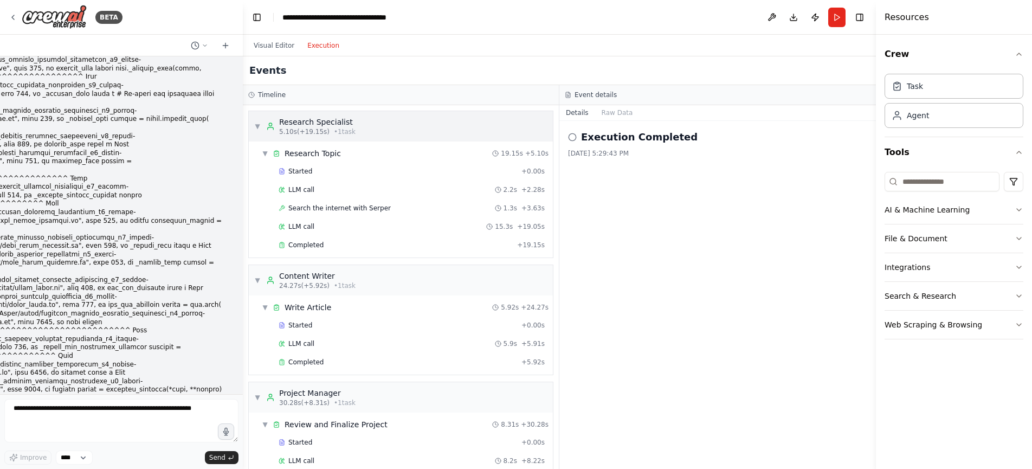
click at [253, 126] on div "▼ Research Specialist 5.10s (+19.15s) • 1 task" at bounding box center [401, 126] width 304 height 30
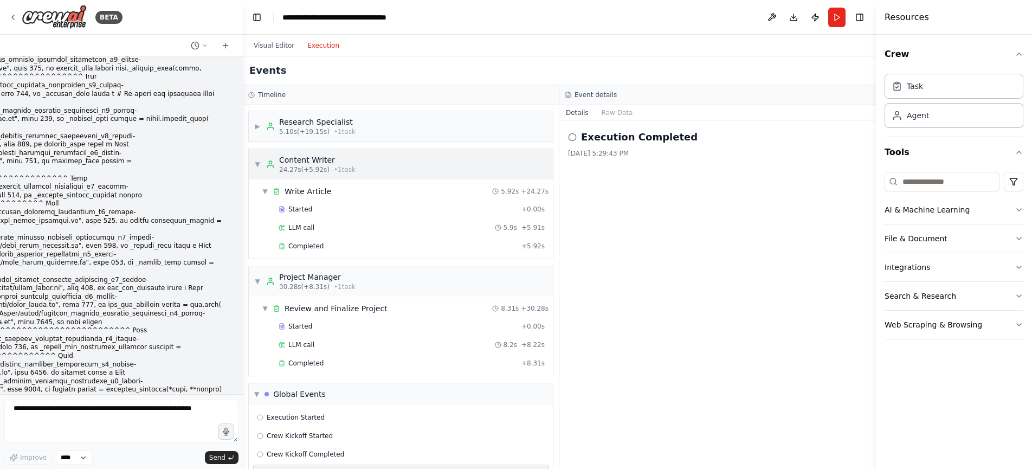
click at [257, 160] on span "▼" at bounding box center [257, 164] width 7 height 9
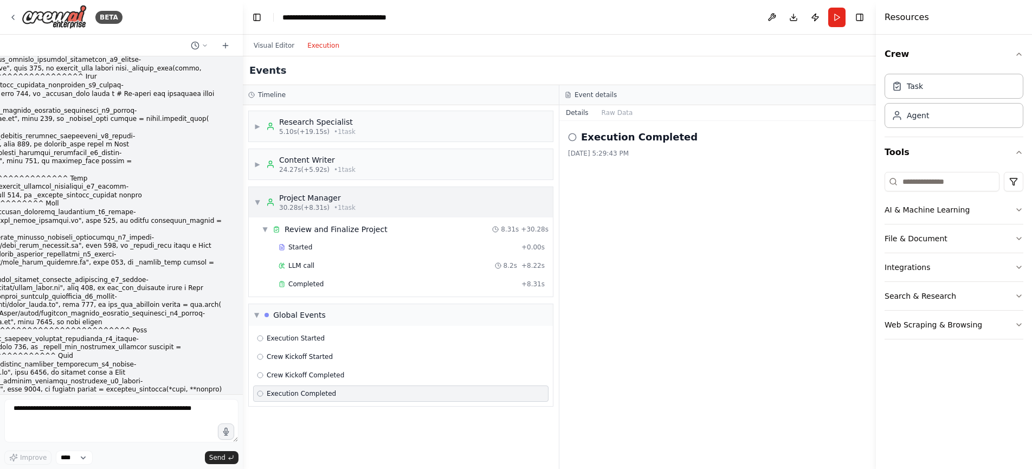
click at [263, 205] on div "▼ Project Manager 30.28s (+8.31s) • 1 task" at bounding box center [304, 202] width 101 height 20
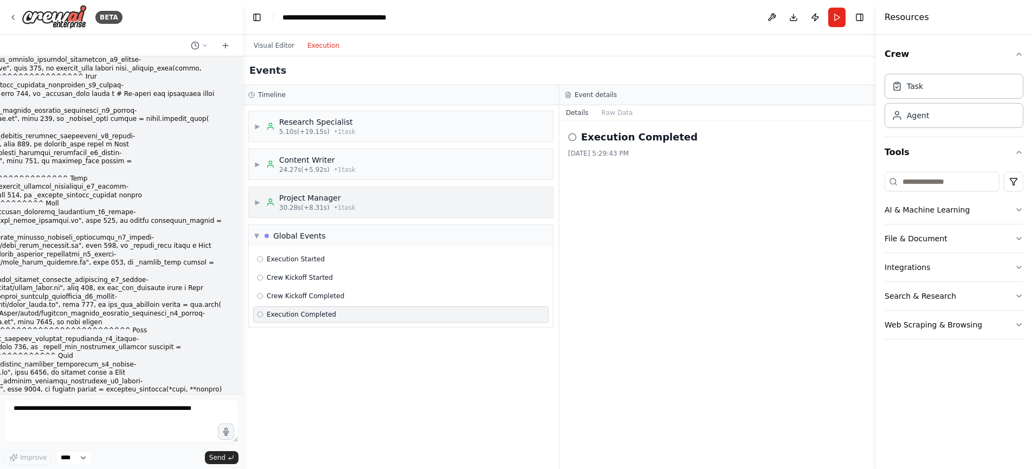
click at [263, 205] on div "▶ Project Manager 30.28s (+8.31s) • 1 task" at bounding box center [304, 202] width 101 height 20
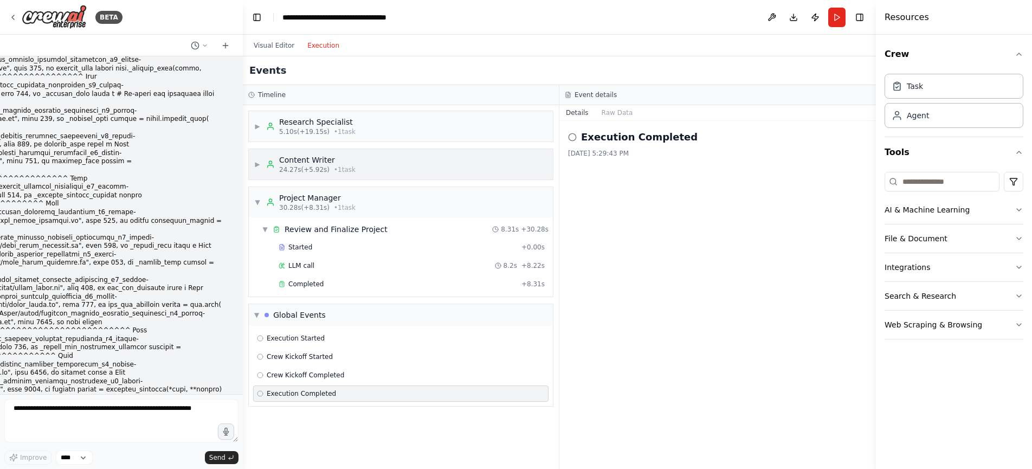
click at [267, 163] on icon at bounding box center [270, 164] width 9 height 9
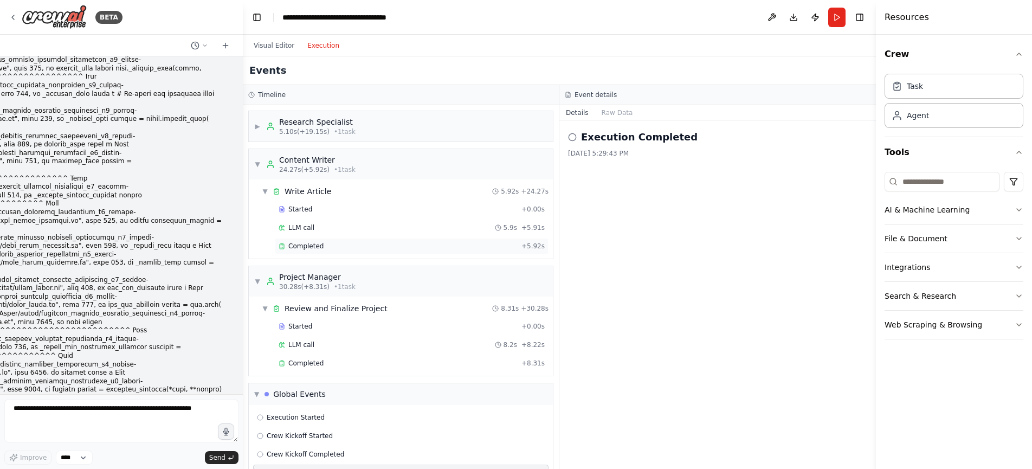
click at [315, 249] on span "Completed" at bounding box center [305, 246] width 35 height 9
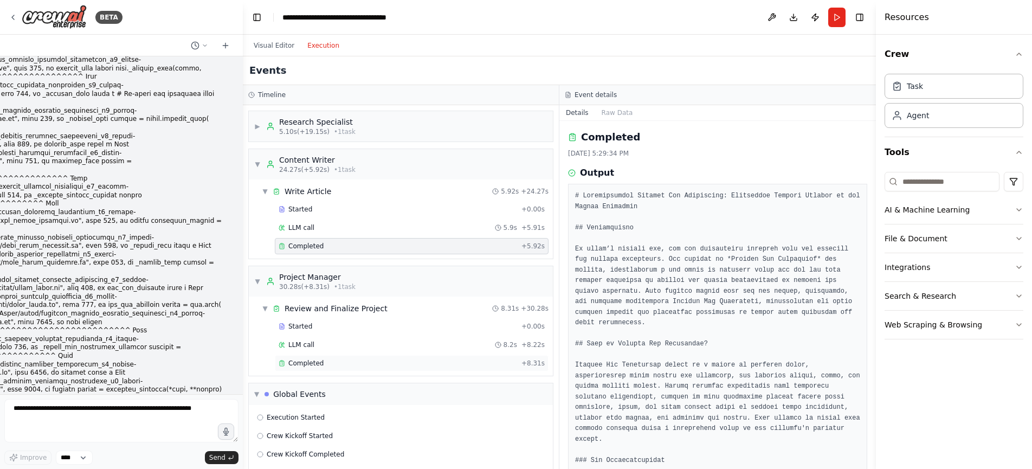
click at [365, 369] on div "Completed + 8.31s" at bounding box center [412, 363] width 274 height 16
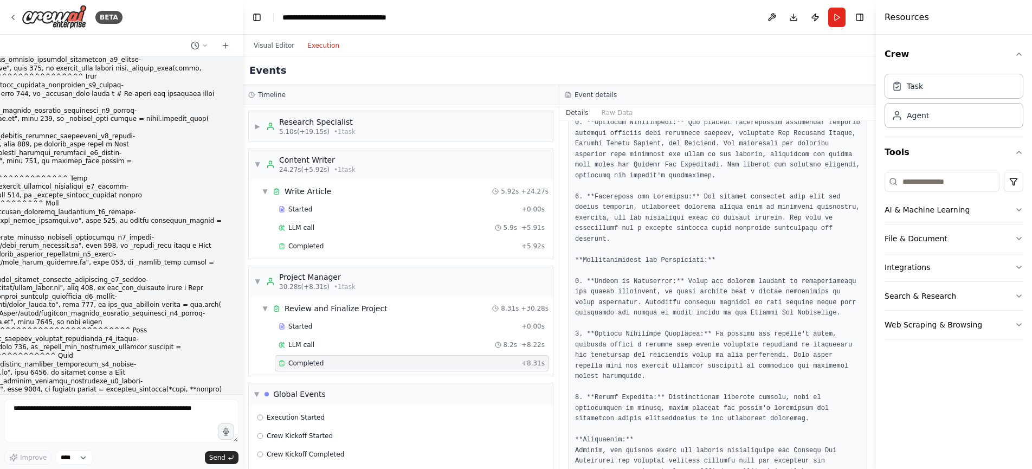
scroll to position [296, 0]
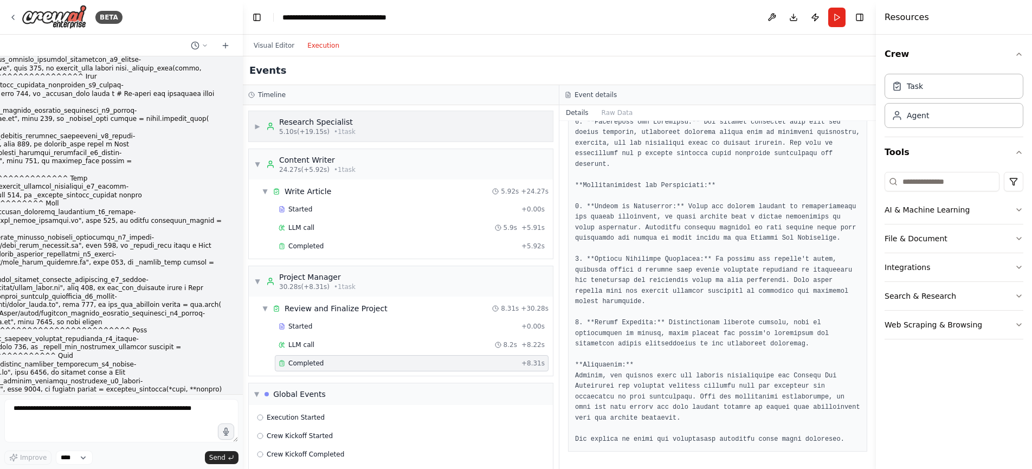
click at [334, 115] on div "▶ Research Specialist 5.10s (+19.15s) • 1 task" at bounding box center [401, 126] width 304 height 30
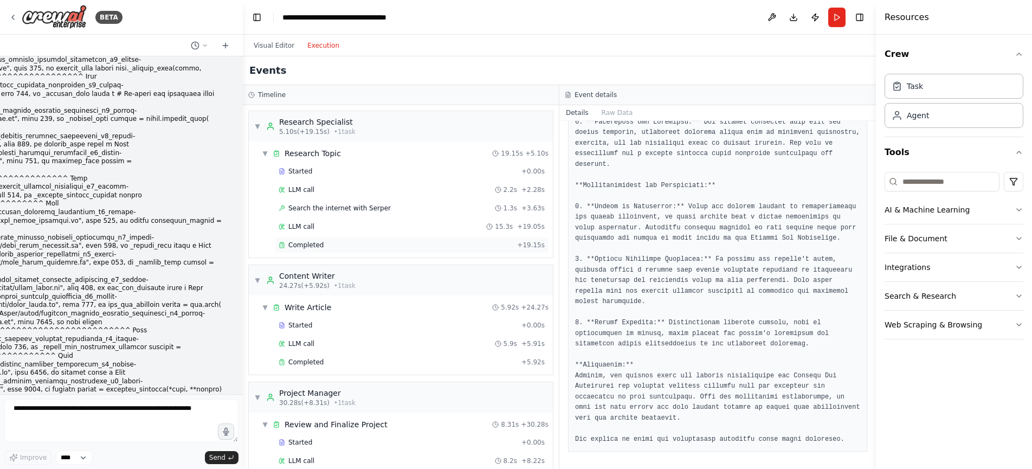
click at [316, 250] on div "Completed + 19.15s" at bounding box center [412, 245] width 274 height 16
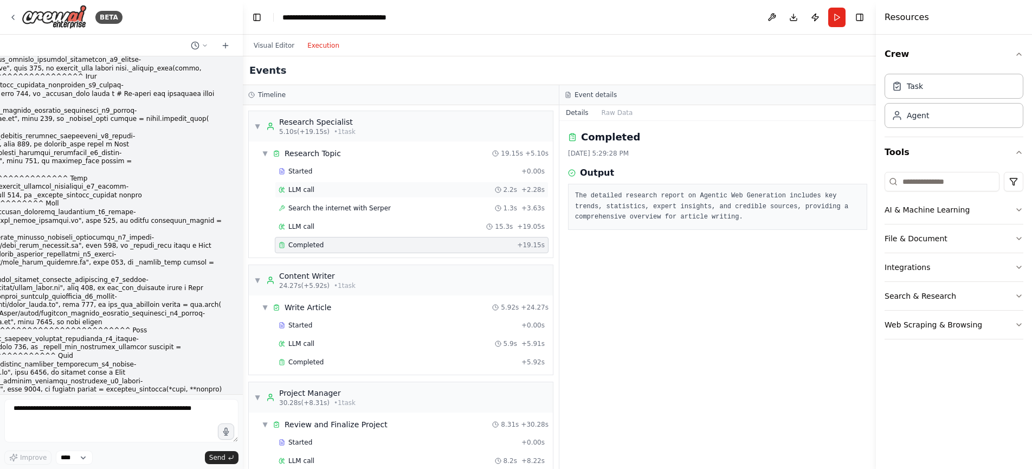
click at [453, 193] on div "LLM call 2.2s + 2.28s" at bounding box center [412, 189] width 266 height 9
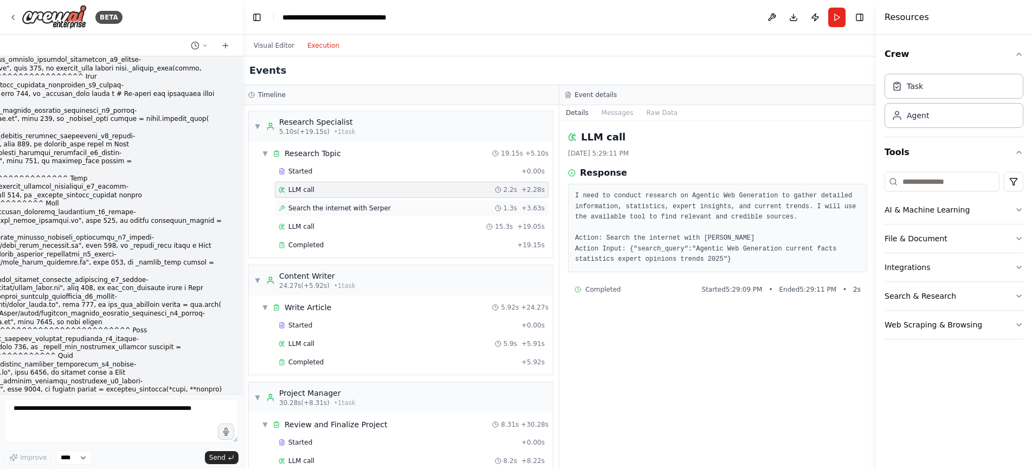
click at [455, 206] on div "Search the internet with [PERSON_NAME] 1.3s + 3.63s" at bounding box center [412, 208] width 266 height 9
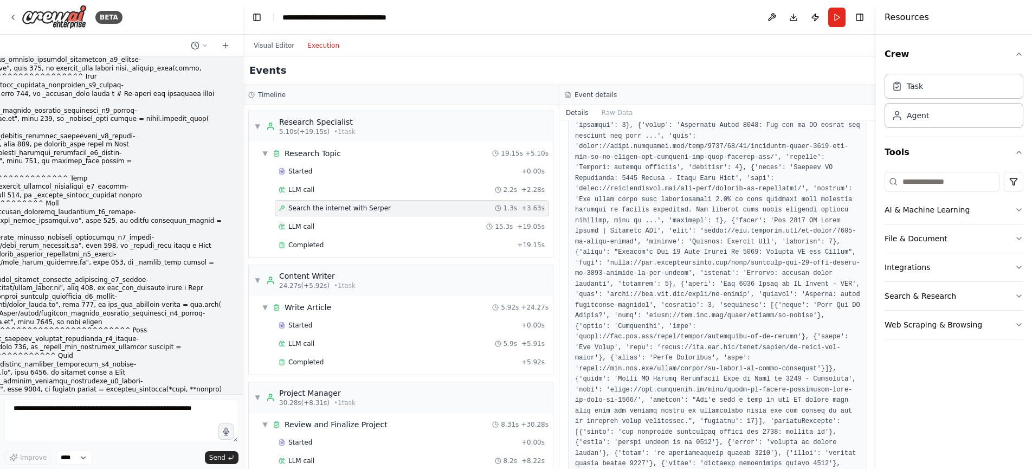
scroll to position [465, 0]
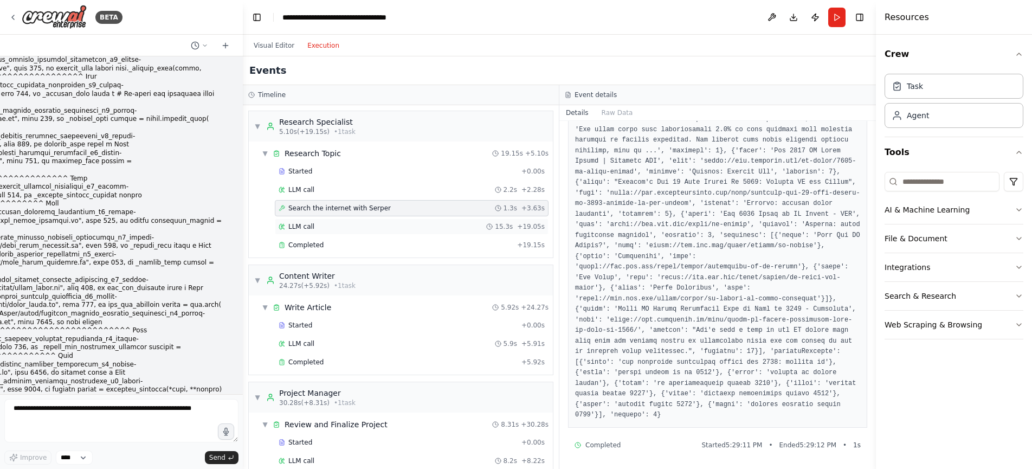
click at [368, 232] on div "LLM call 15.3s + 19.05s" at bounding box center [412, 226] width 274 height 16
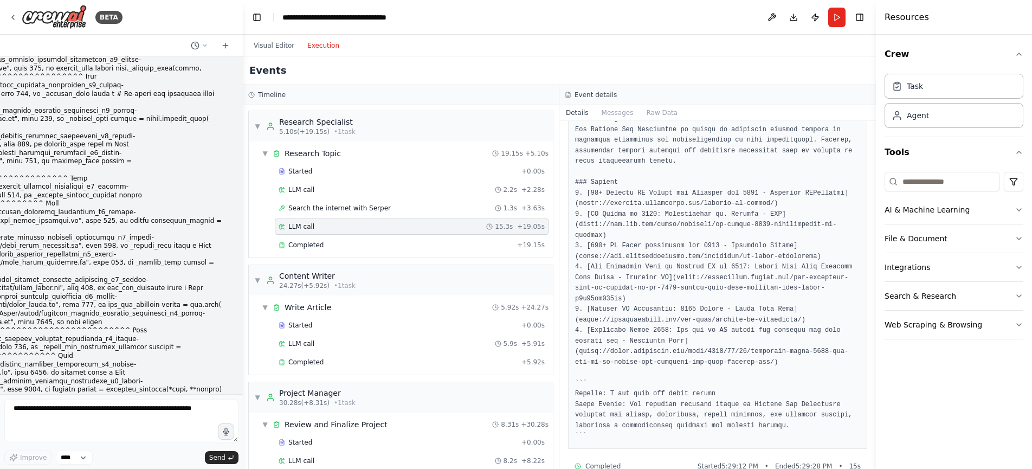
scroll to position [658, 0]
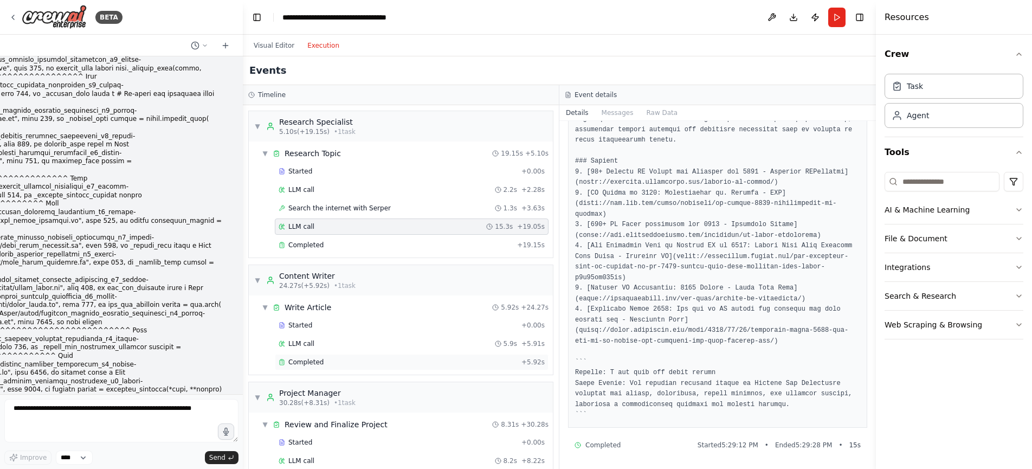
click at [452, 358] on div "Completed" at bounding box center [398, 362] width 238 height 9
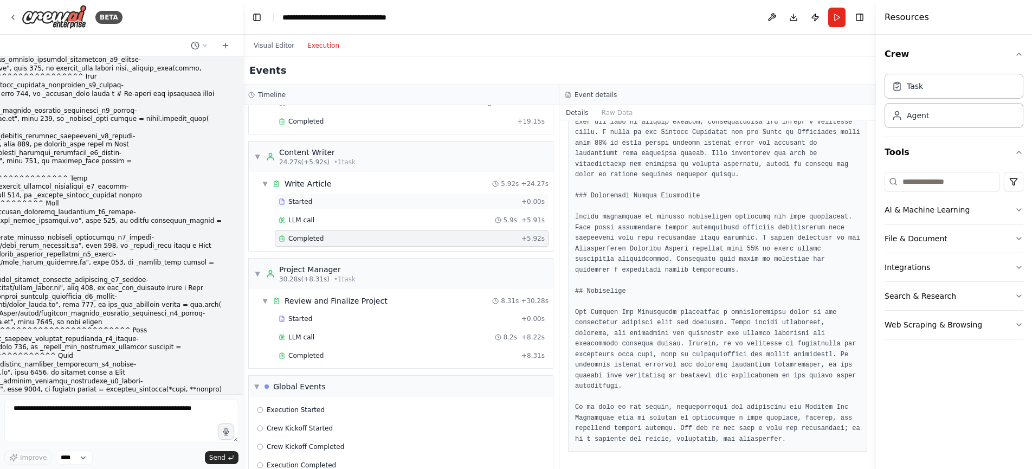
scroll to position [133, 0]
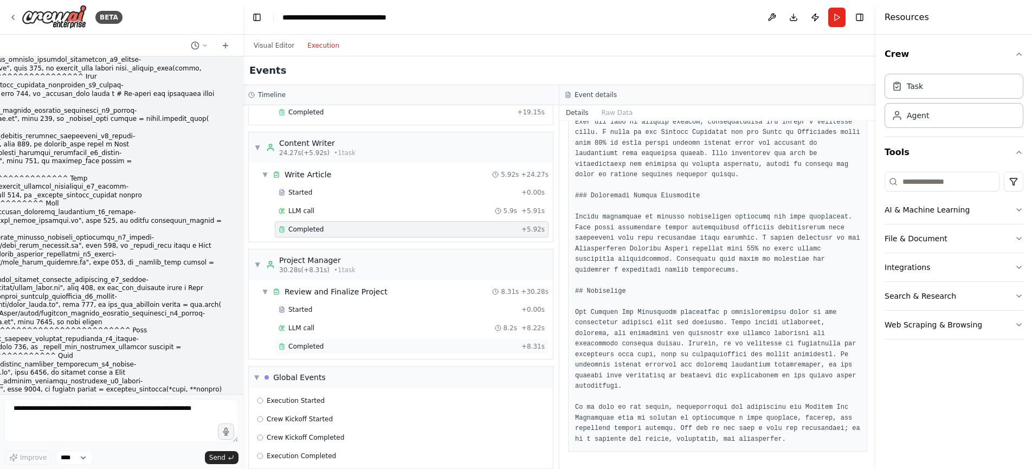
click at [421, 344] on div "Completed" at bounding box center [398, 346] width 238 height 9
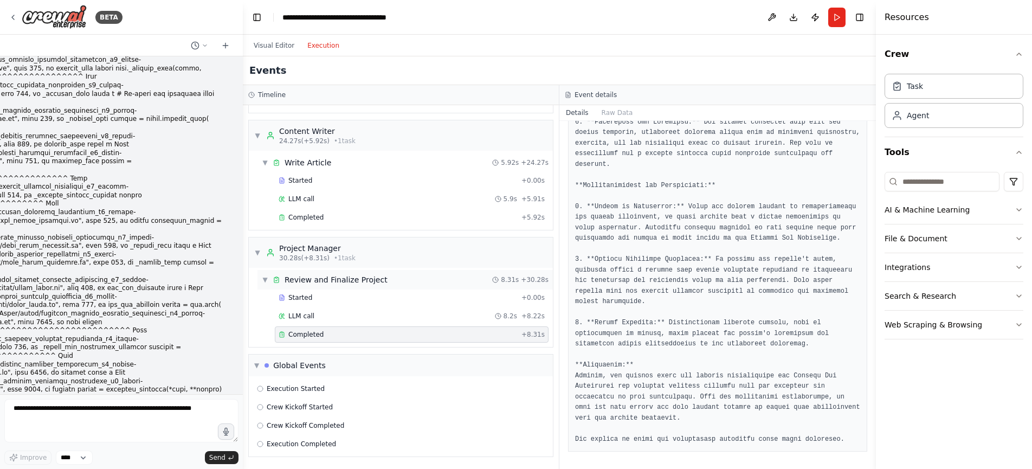
scroll to position [0, 0]
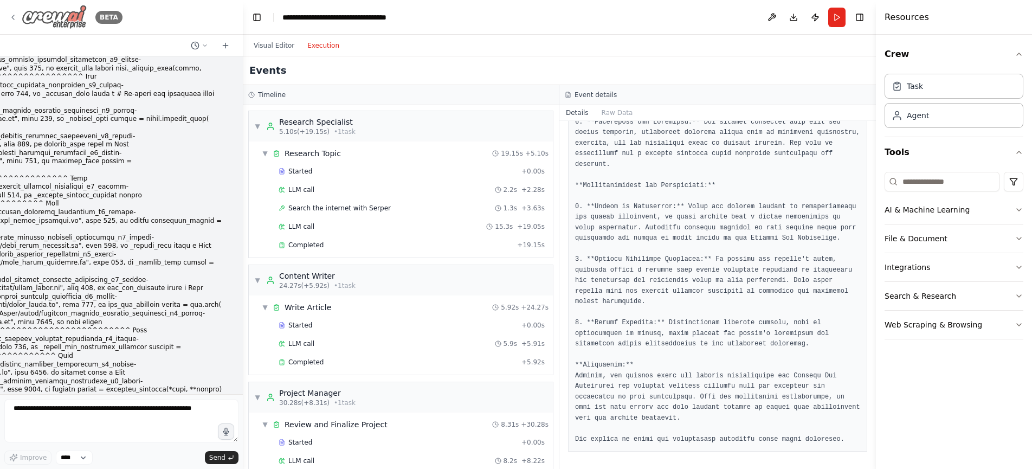
click at [16, 13] on icon at bounding box center [13, 17] width 9 height 9
